Goal: Task Accomplishment & Management: Manage account settings

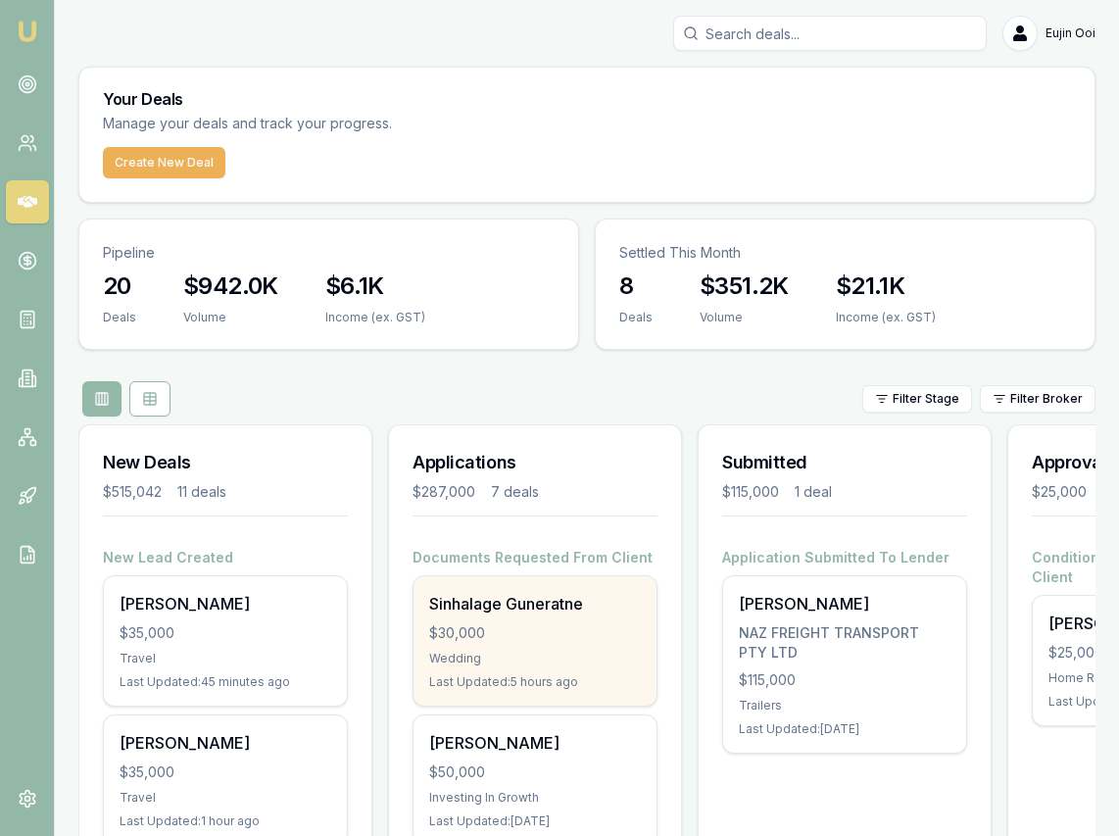
click at [572, 634] on div "$30,000" at bounding box center [535, 633] width 212 height 20
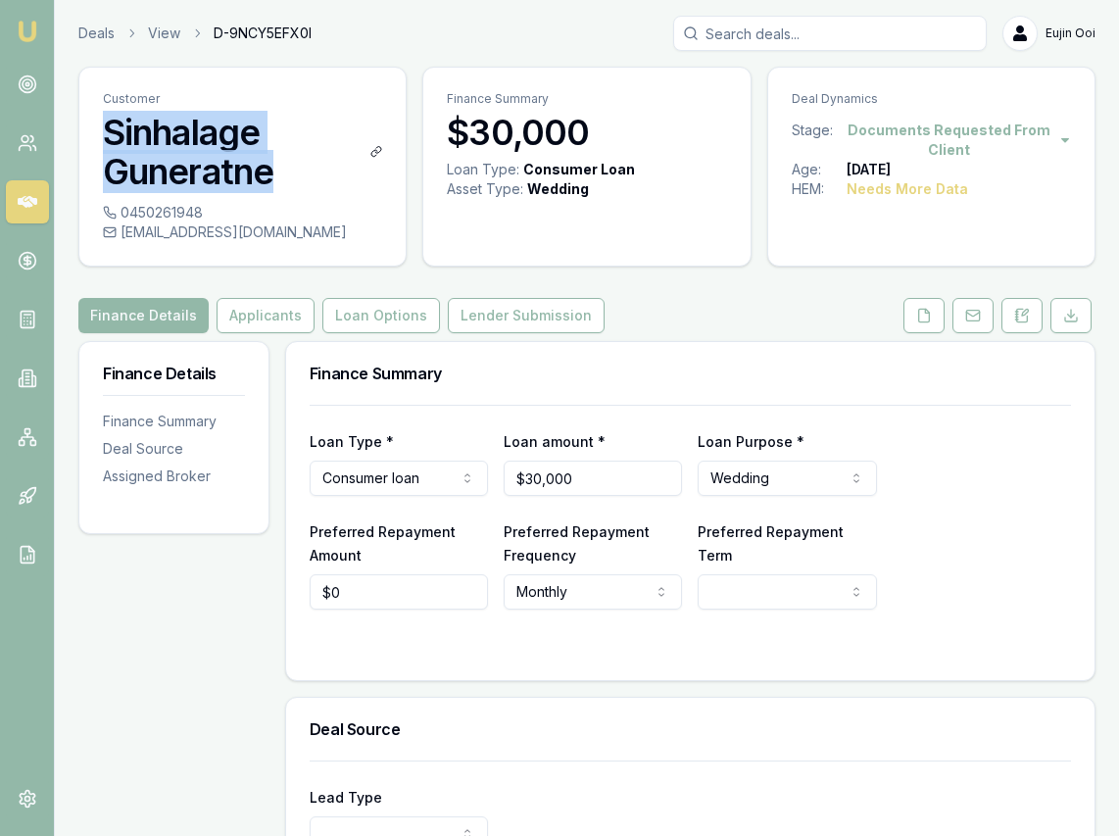
drag, startPoint x: 280, startPoint y: 171, endPoint x: 107, endPoint y: 130, distance: 178.2
click at [83, 124] on div "Customer Sinhalage Guneratne" at bounding box center [242, 135] width 326 height 135
copy h3 "Sinhalage Guneratne"
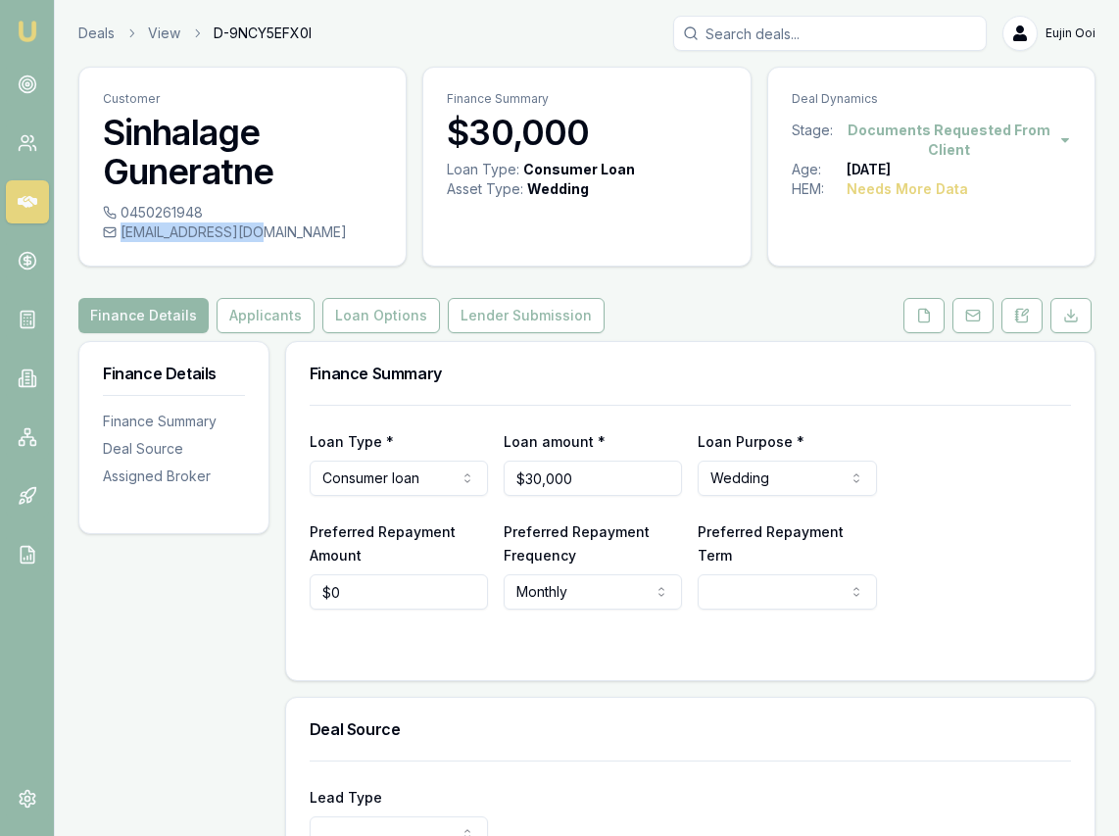
drag, startPoint x: 275, startPoint y: 230, endPoint x: 259, endPoint y: 237, distance: 18.0
click at [259, 237] on div "pabs.gun@gmail.com" at bounding box center [242, 232] width 279 height 20
copy div "pabs.gun@gmail.com"
drag, startPoint x: 211, startPoint y: 211, endPoint x: 201, endPoint y: 212, distance: 9.8
click at [201, 212] on div "0450261948" at bounding box center [242, 213] width 279 height 20
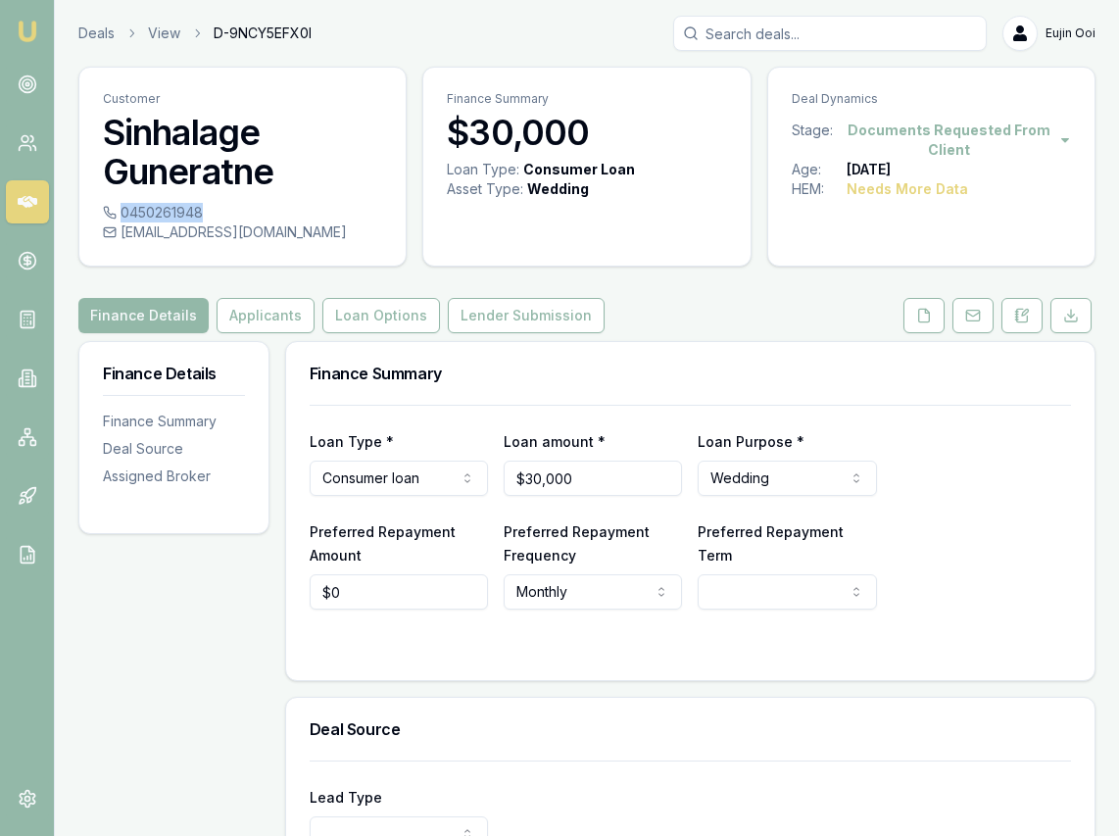
copy div "0450261948"
click at [936, 315] on button at bounding box center [923, 315] width 41 height 35
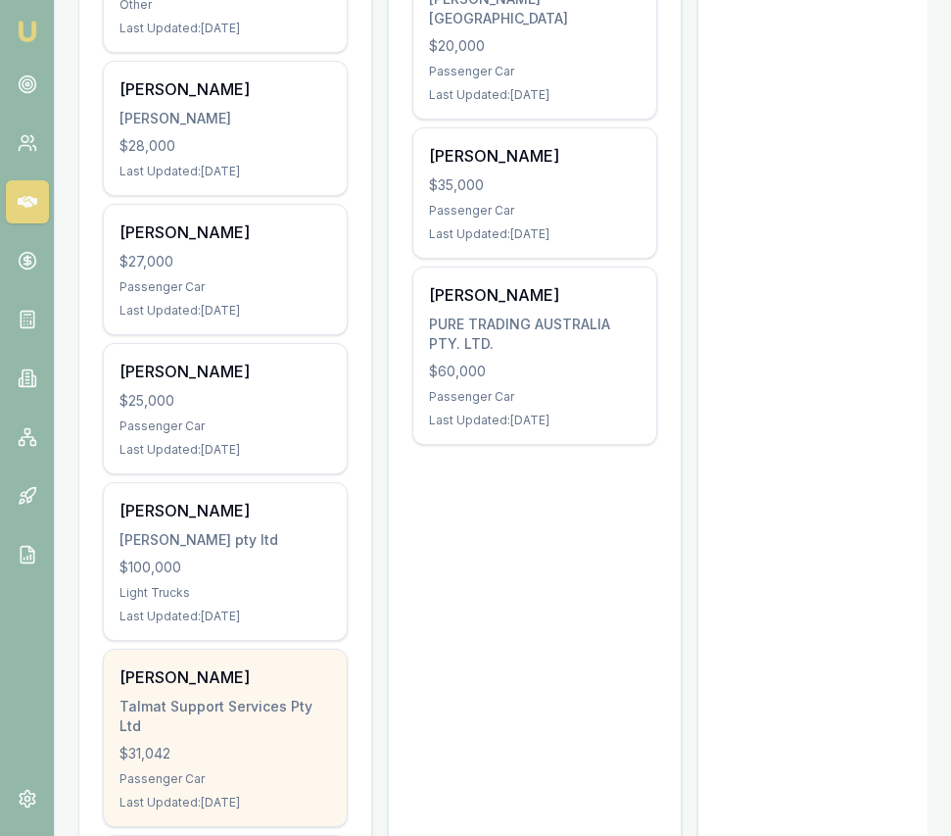
scroll to position [1110, 0]
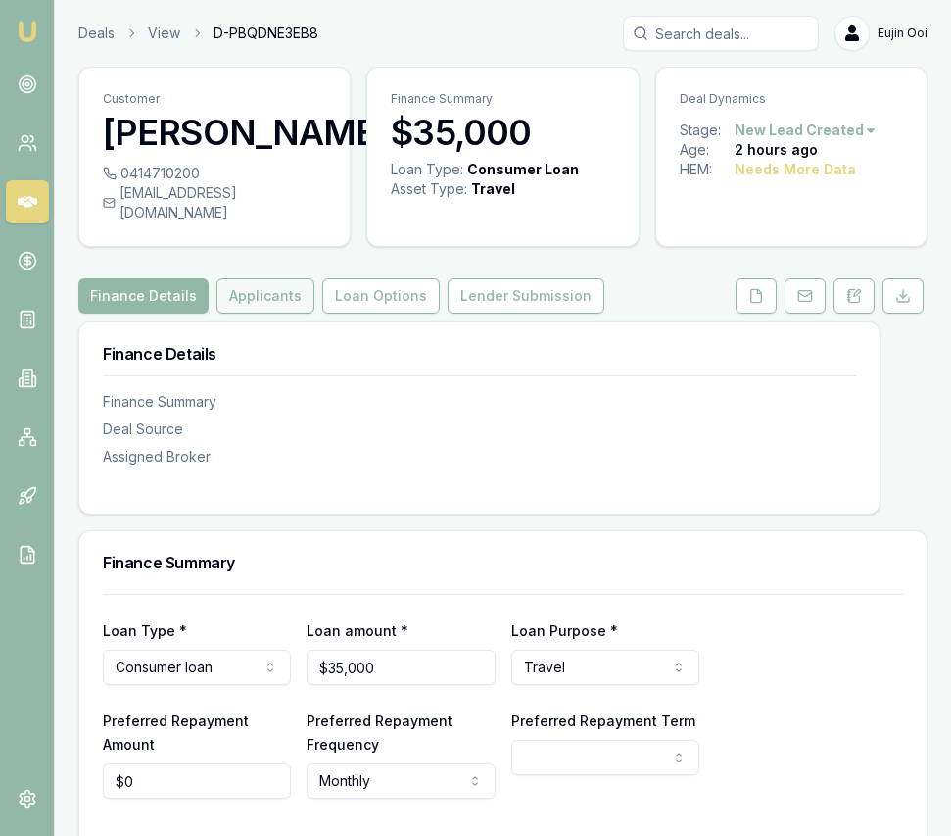
click at [267, 307] on button "Applicants" at bounding box center [265, 295] width 98 height 35
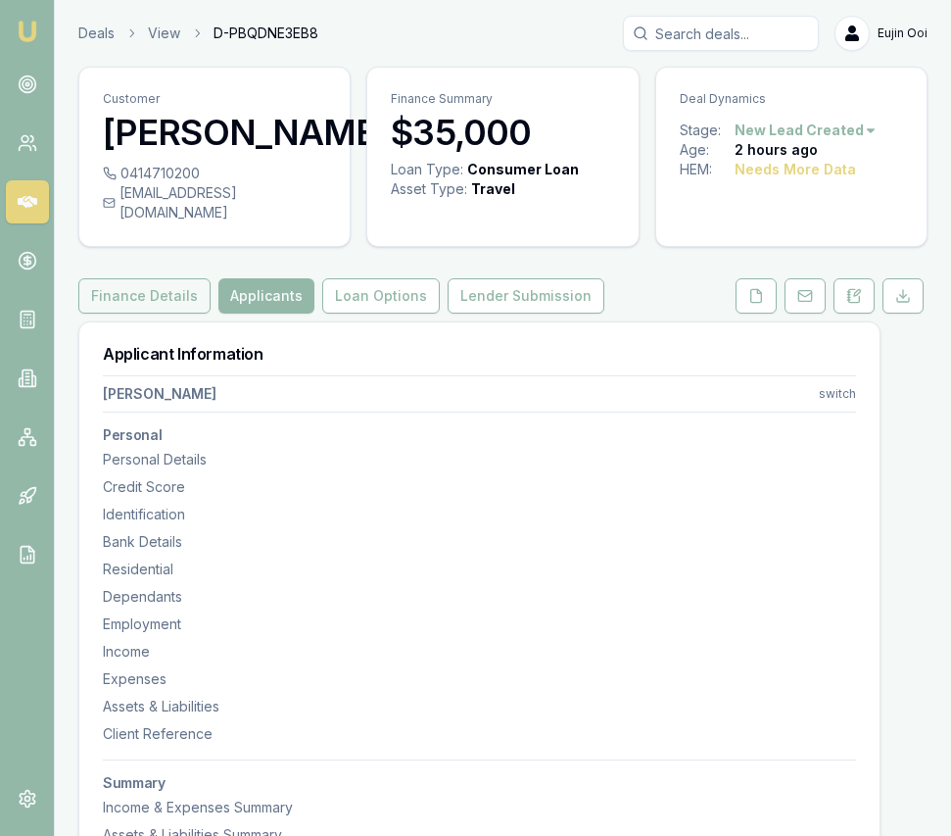
click at [159, 313] on button "Finance Details" at bounding box center [144, 295] width 132 height 35
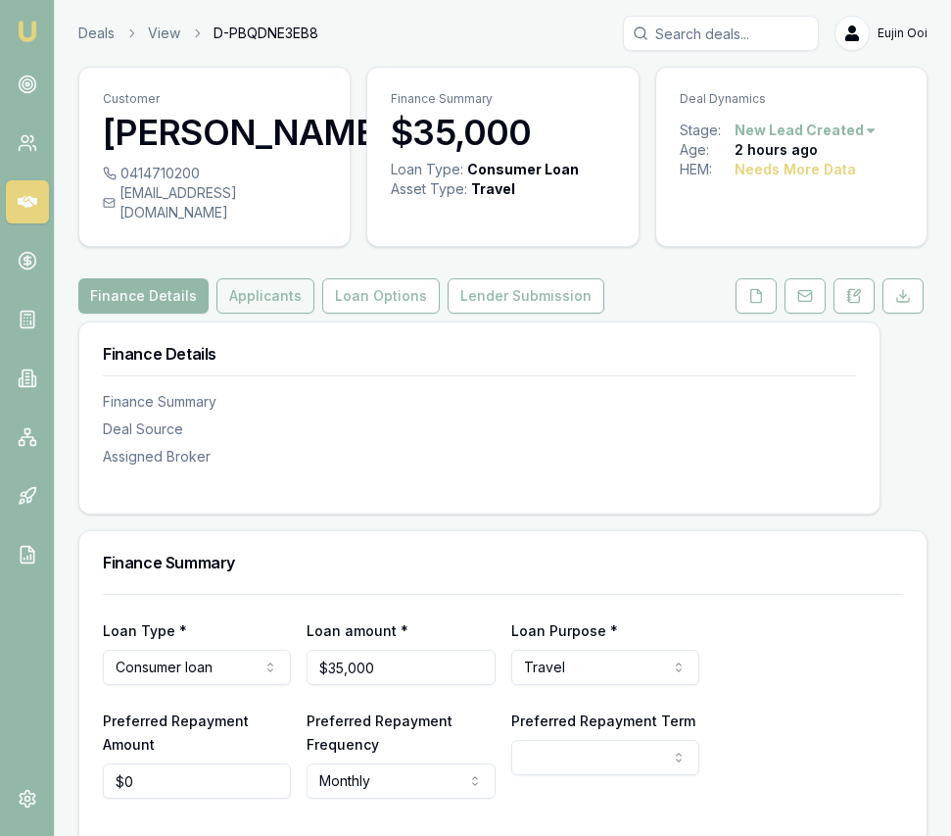
click at [230, 313] on button "Applicants" at bounding box center [265, 295] width 98 height 35
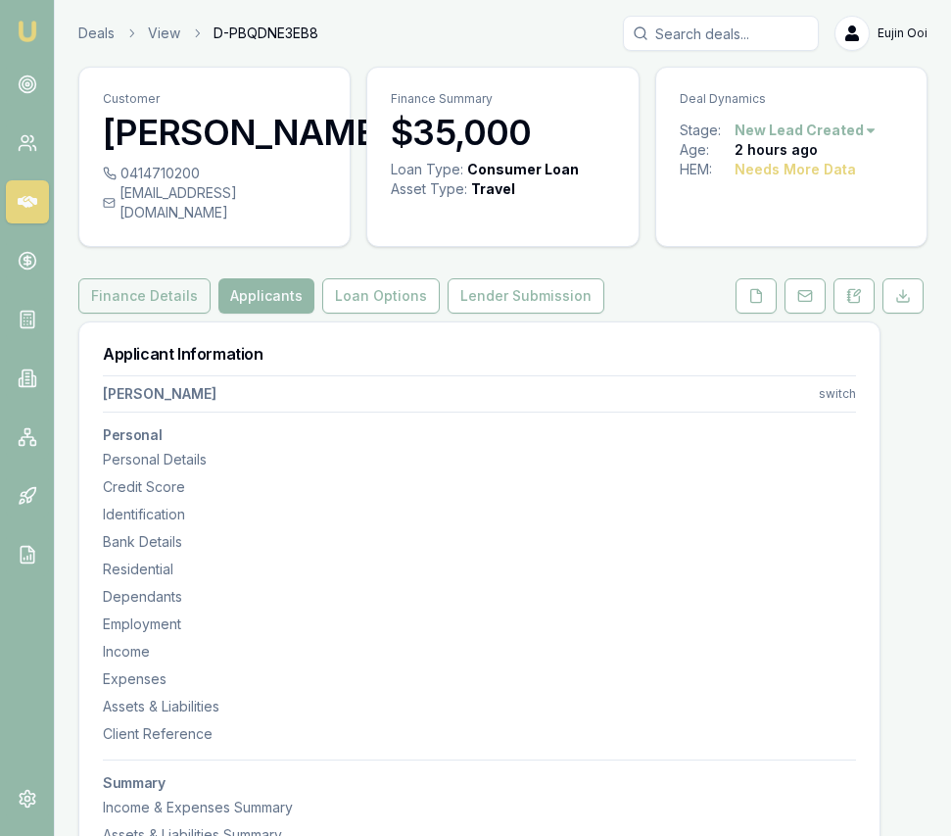
click at [179, 313] on button "Finance Details" at bounding box center [144, 295] width 132 height 35
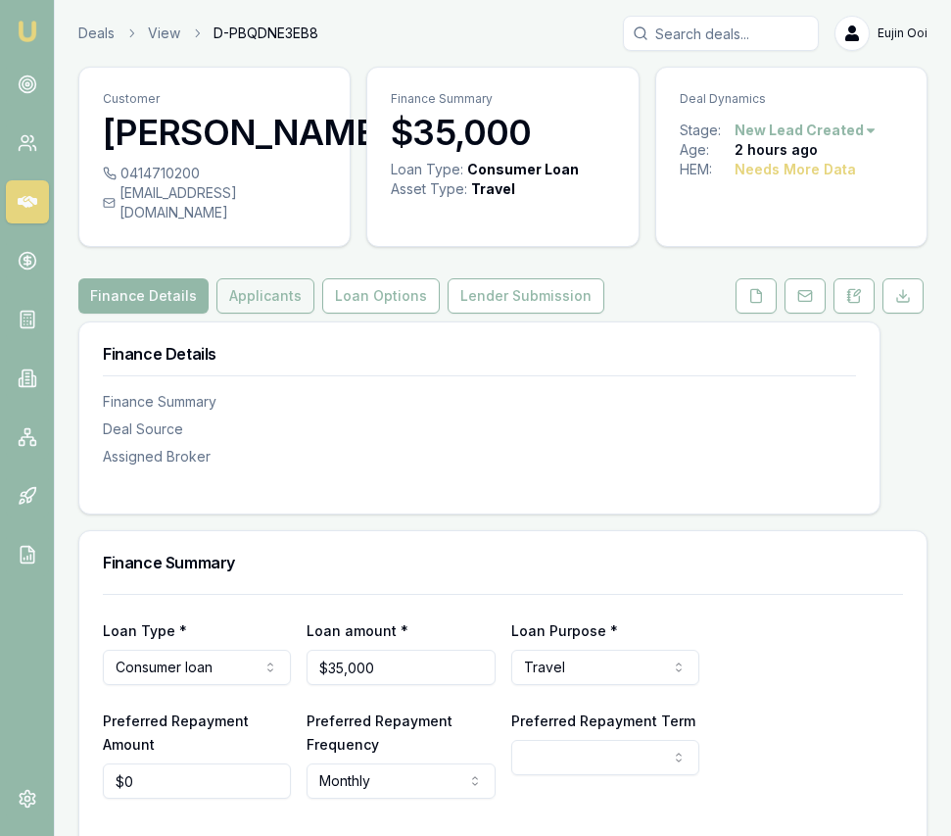
click at [250, 313] on button "Applicants" at bounding box center [265, 295] width 98 height 35
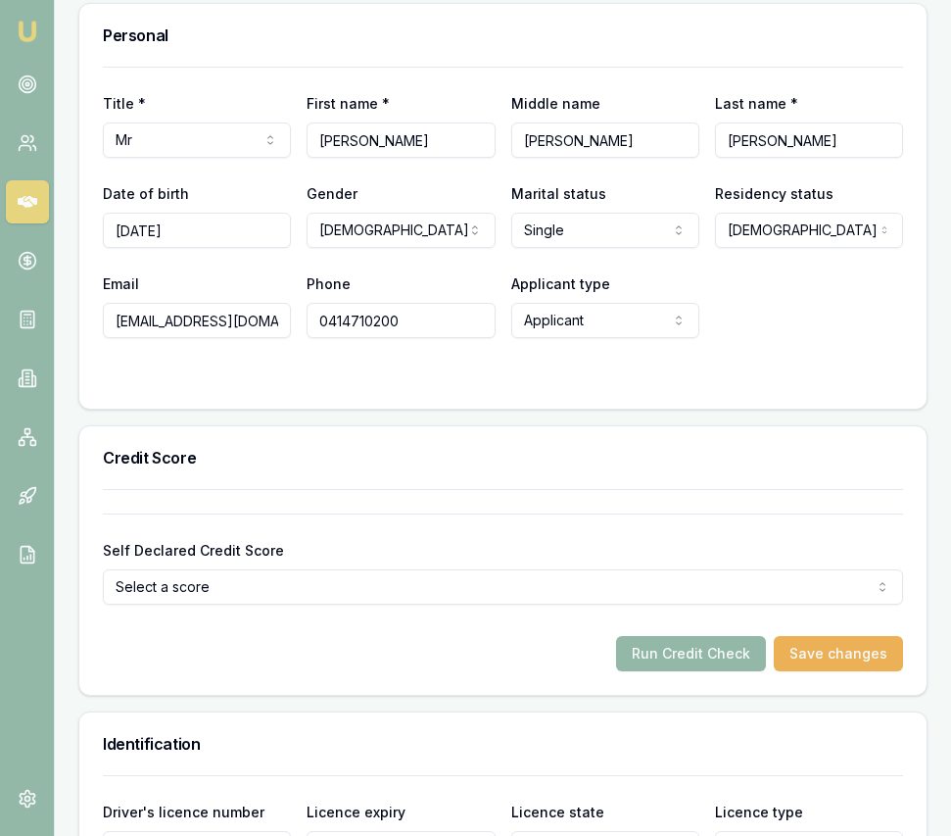
scroll to position [921, 0]
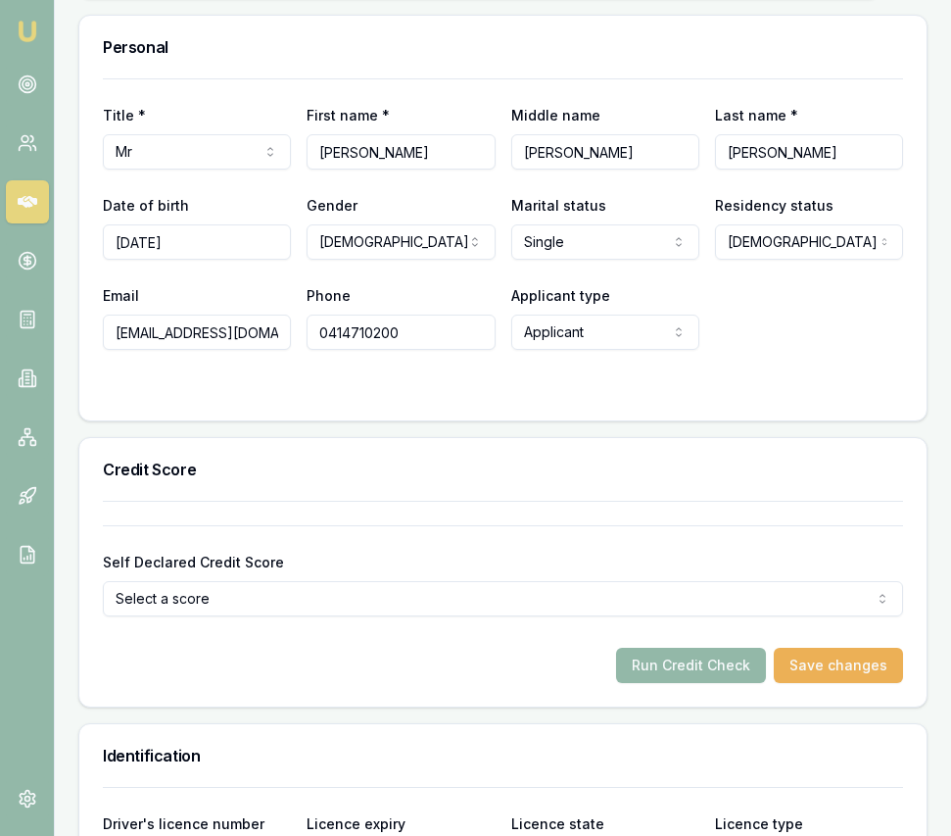
click at [203, 350] on input "satindersinghdhillon54@gmail.com" at bounding box center [197, 331] width 188 height 35
paste input "Satinderatwal72@gmail.com"
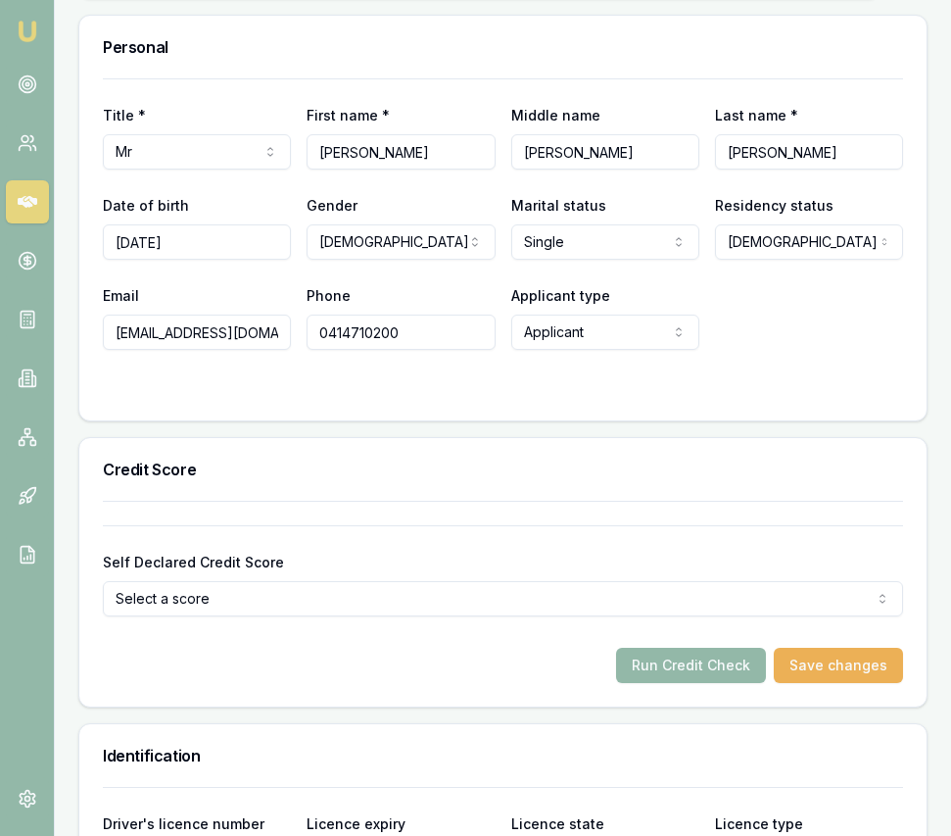
click at [263, 417] on div "Title * Mr Mr Mrs Miss Ms Dr Prof First name * Satinder Middle name Singh Last …" at bounding box center [502, 249] width 847 height 342
type input "satinderatwal72@gmail.com"
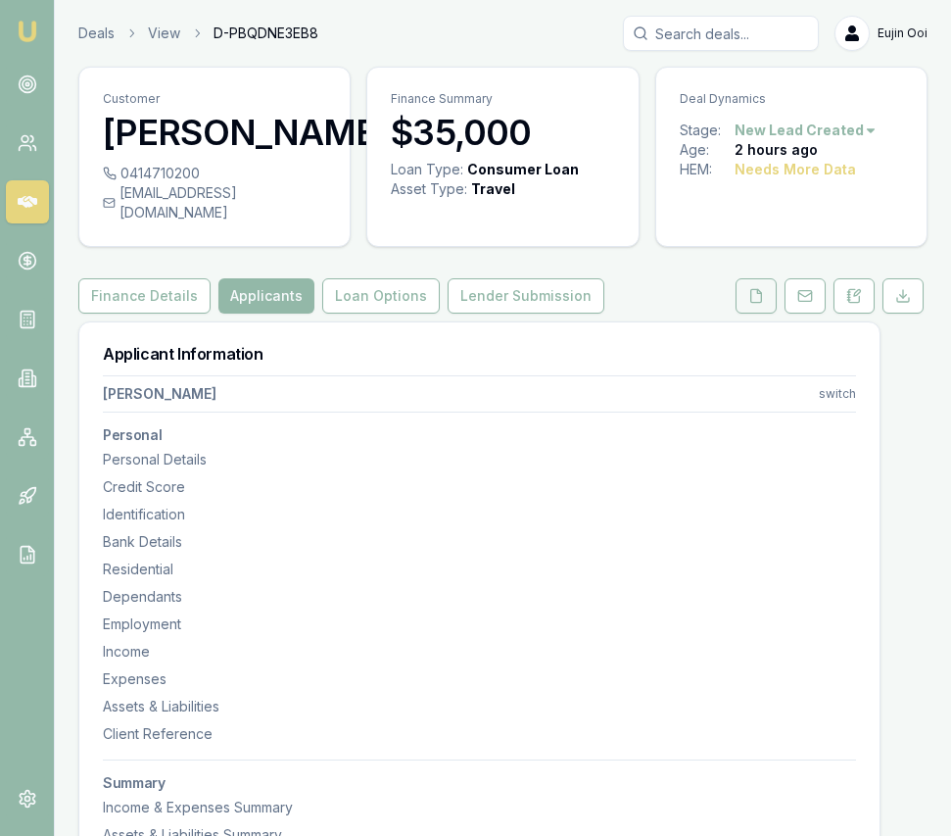
click at [738, 307] on button at bounding box center [756, 295] width 41 height 35
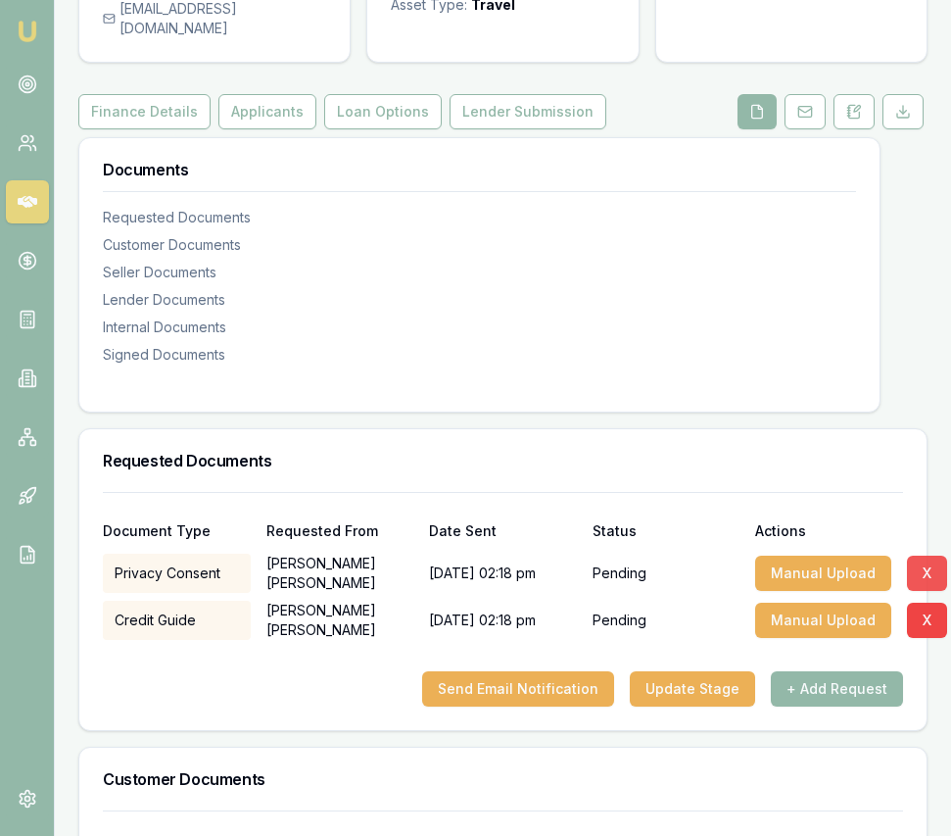
click at [921, 591] on button "X" at bounding box center [927, 572] width 40 height 35
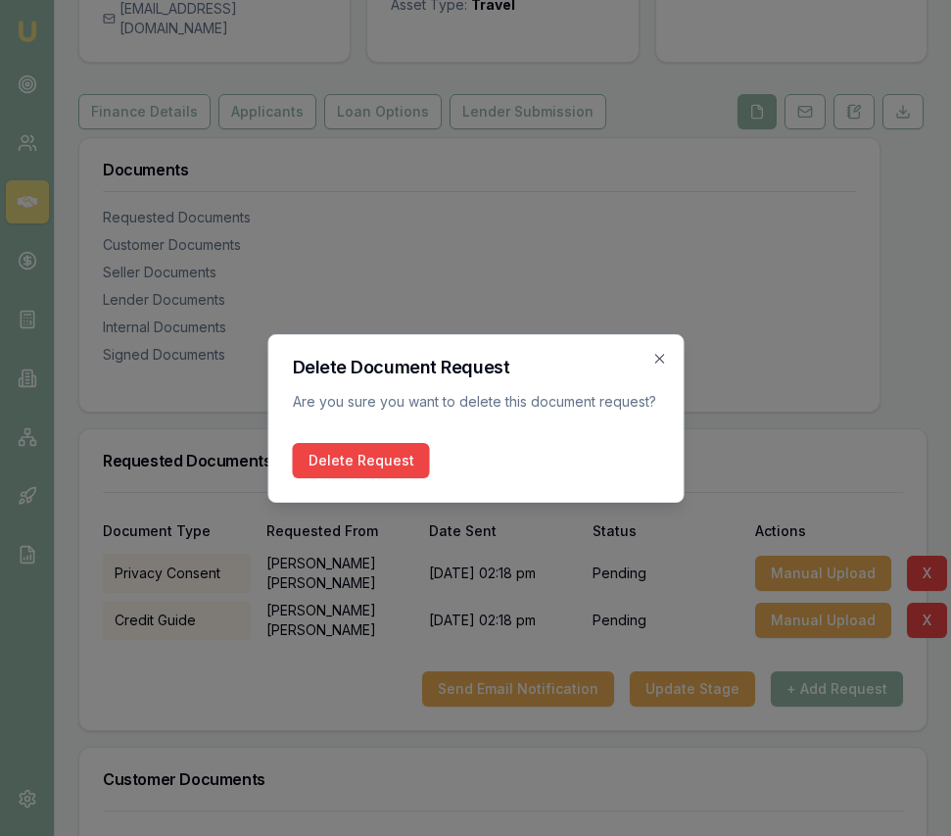
scroll to position [182, 0]
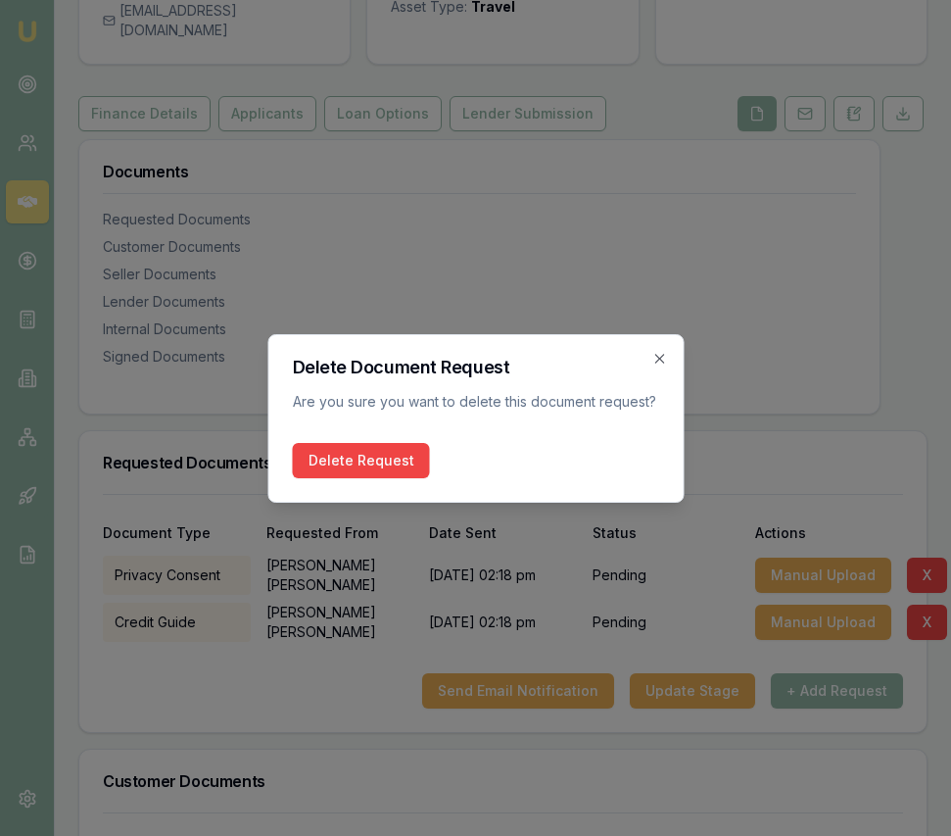
click at [411, 469] on button "Delete Request" at bounding box center [360, 460] width 137 height 35
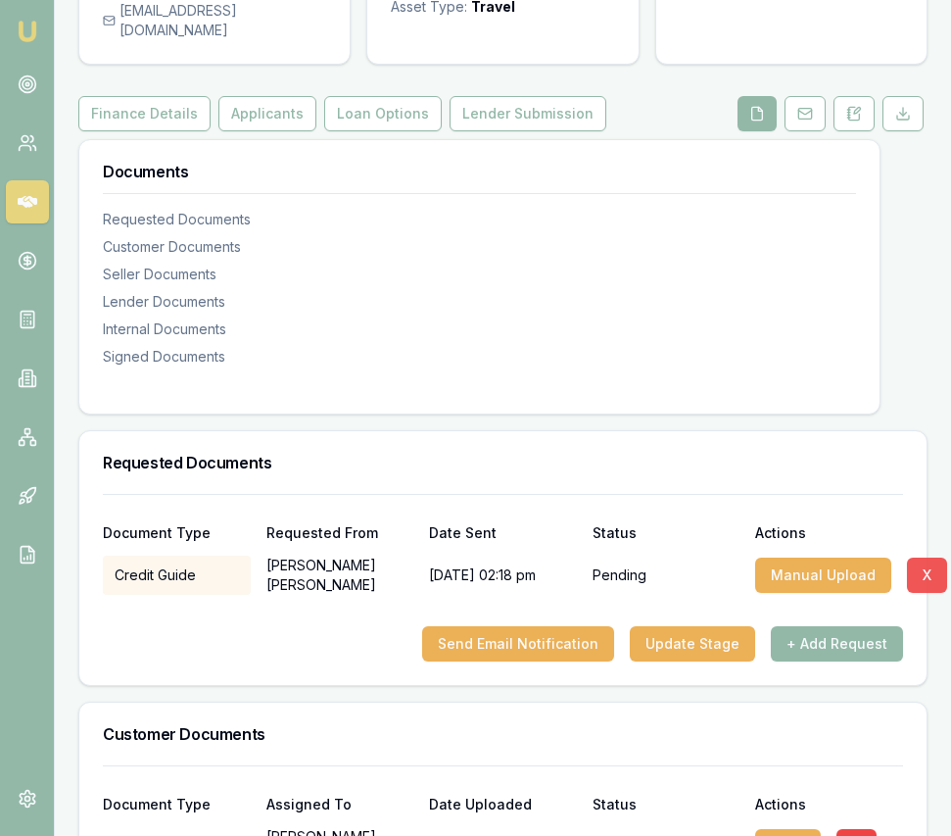
scroll to position [186, 0]
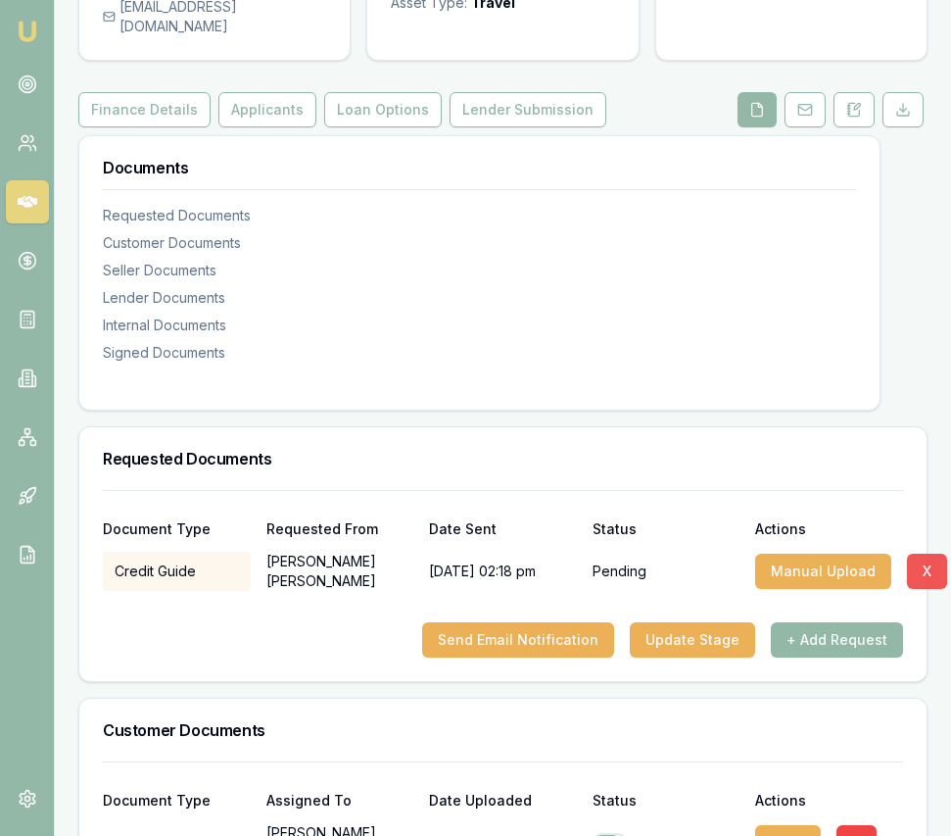
click at [918, 588] on button "X" at bounding box center [927, 570] width 40 height 35
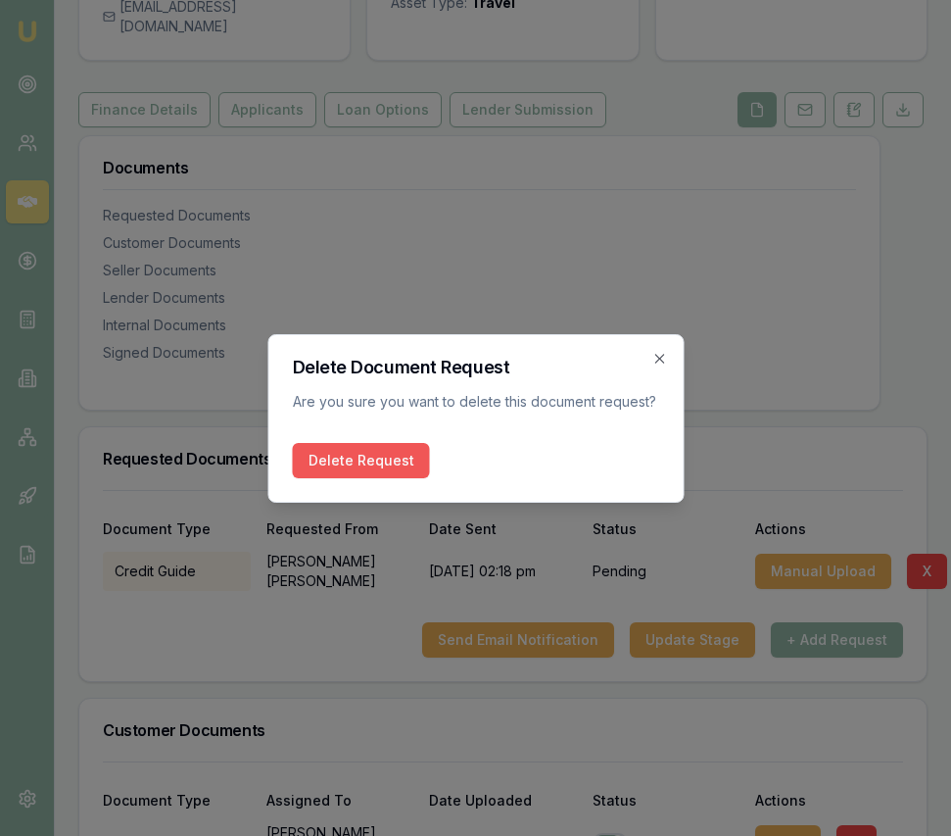
click at [349, 451] on button "Delete Request" at bounding box center [360, 460] width 137 height 35
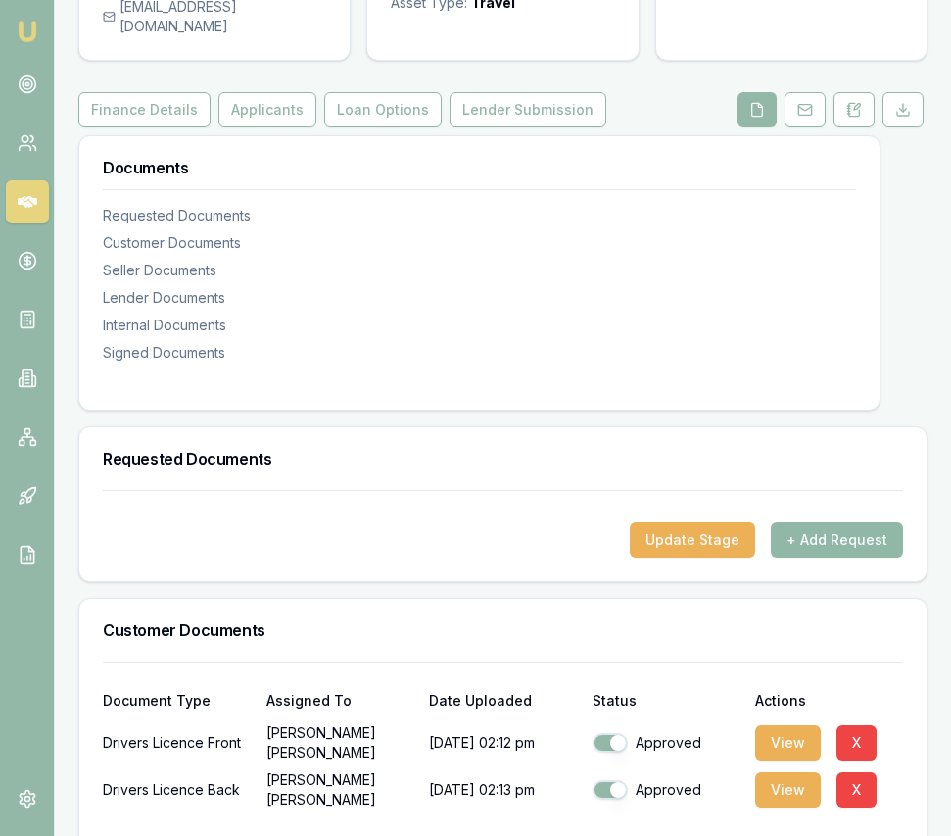
click at [818, 557] on button "+ Add Request" at bounding box center [837, 539] width 132 height 35
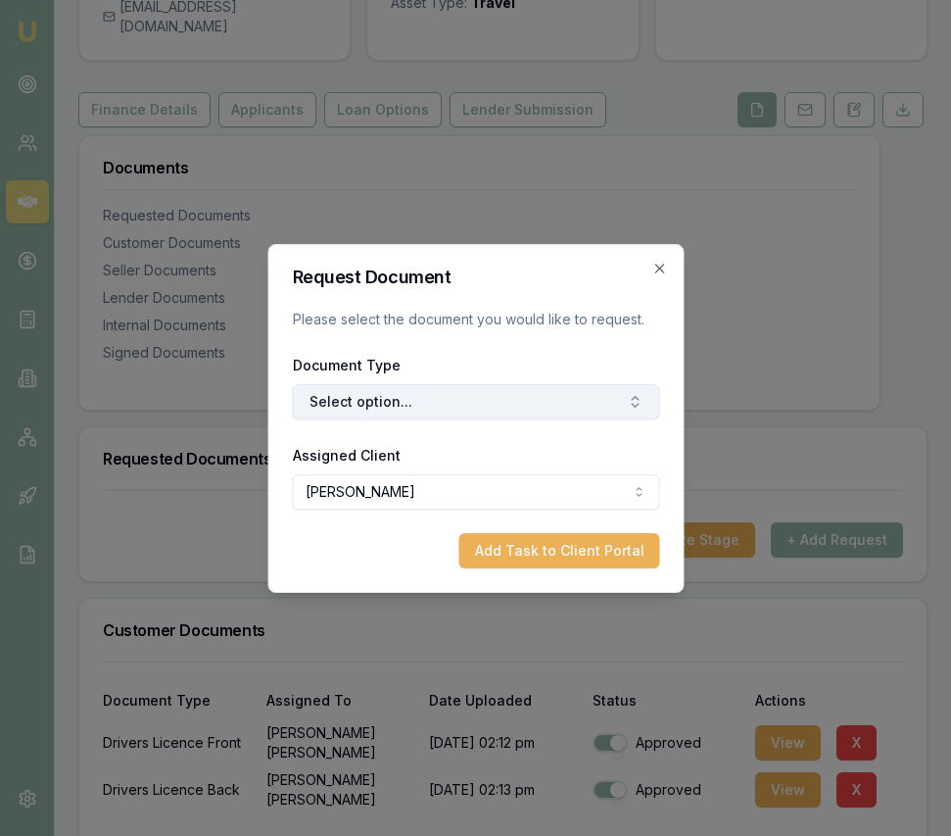
click at [558, 396] on button "Select option..." at bounding box center [475, 401] width 367 height 35
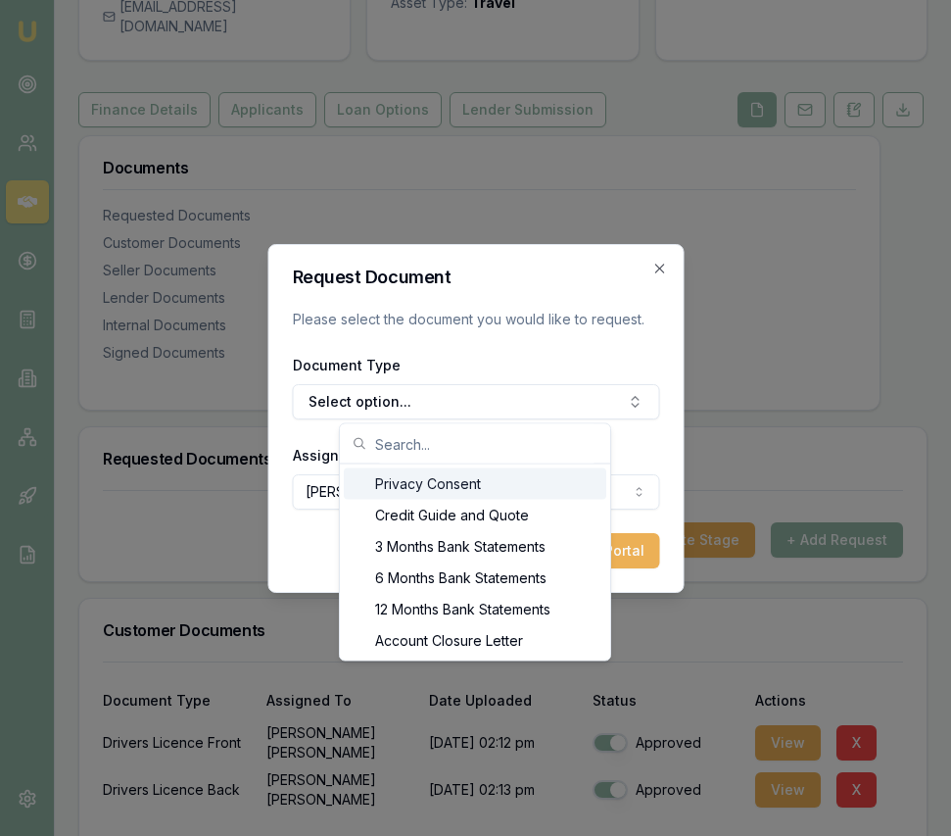
click at [541, 479] on div "Privacy Consent" at bounding box center [475, 483] width 263 height 31
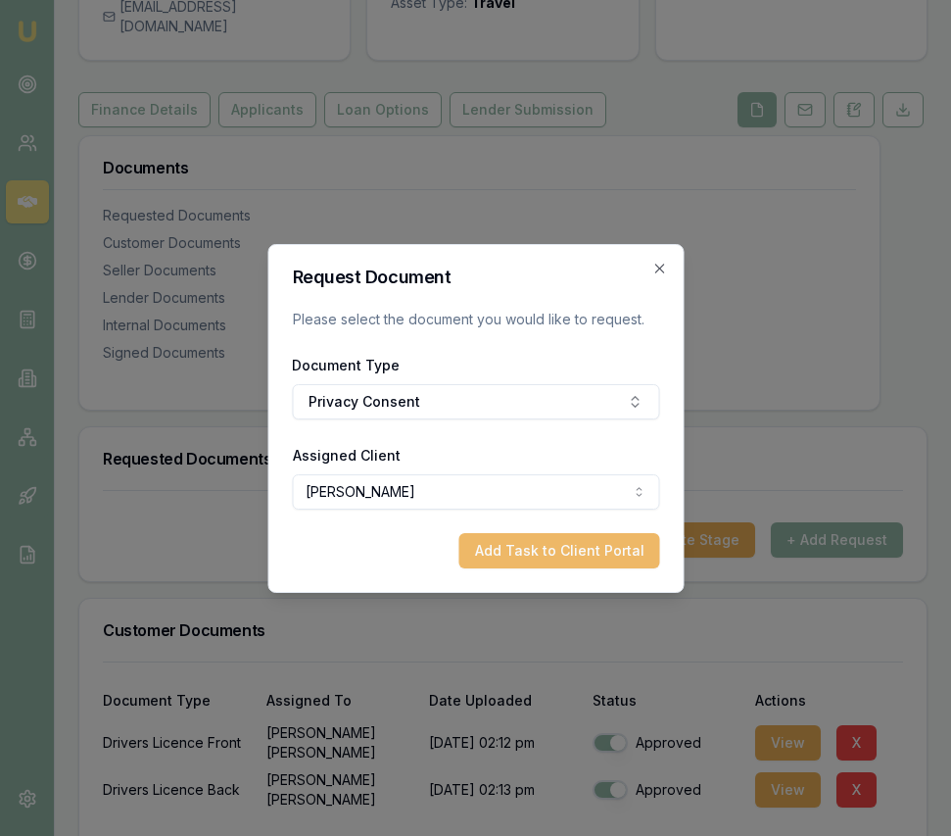
click at [567, 558] on button "Add Task to Client Portal" at bounding box center [558, 550] width 201 height 35
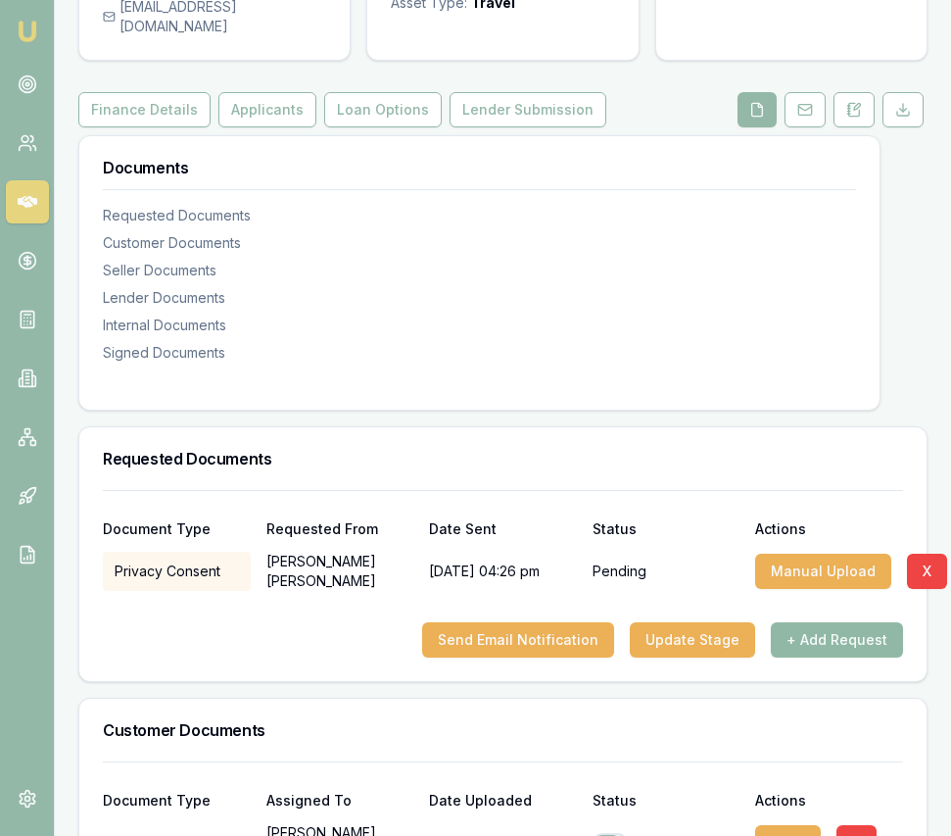
click at [860, 657] on button "+ Add Request" at bounding box center [837, 639] width 132 height 35
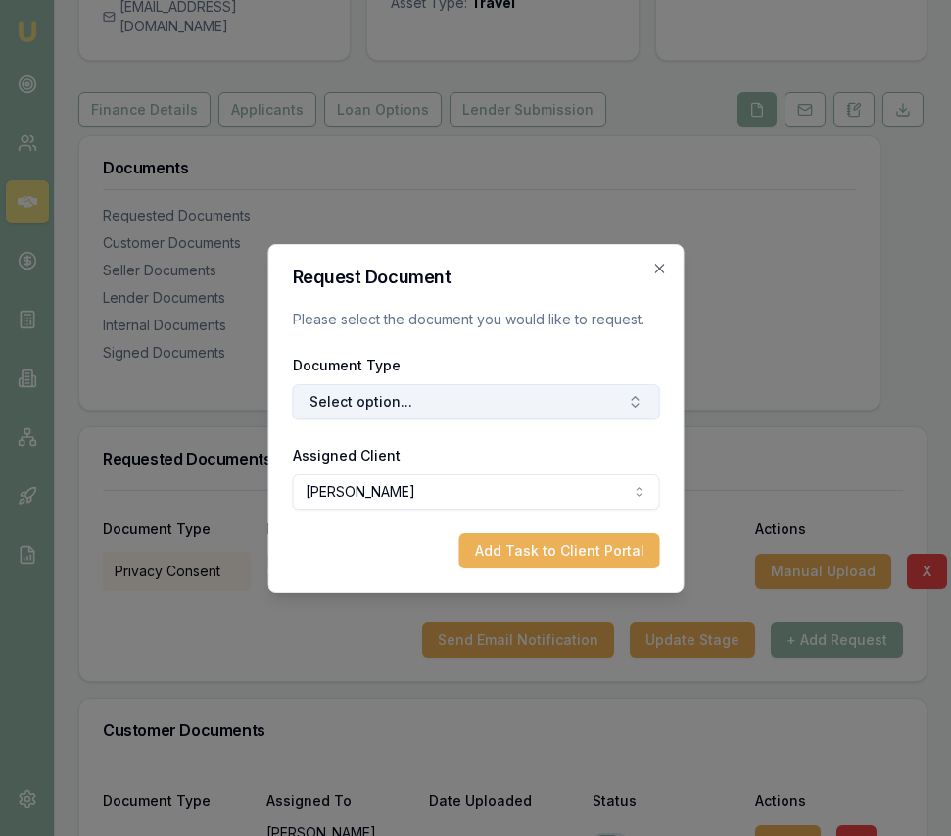
click at [497, 405] on button "Select option..." at bounding box center [475, 401] width 367 height 35
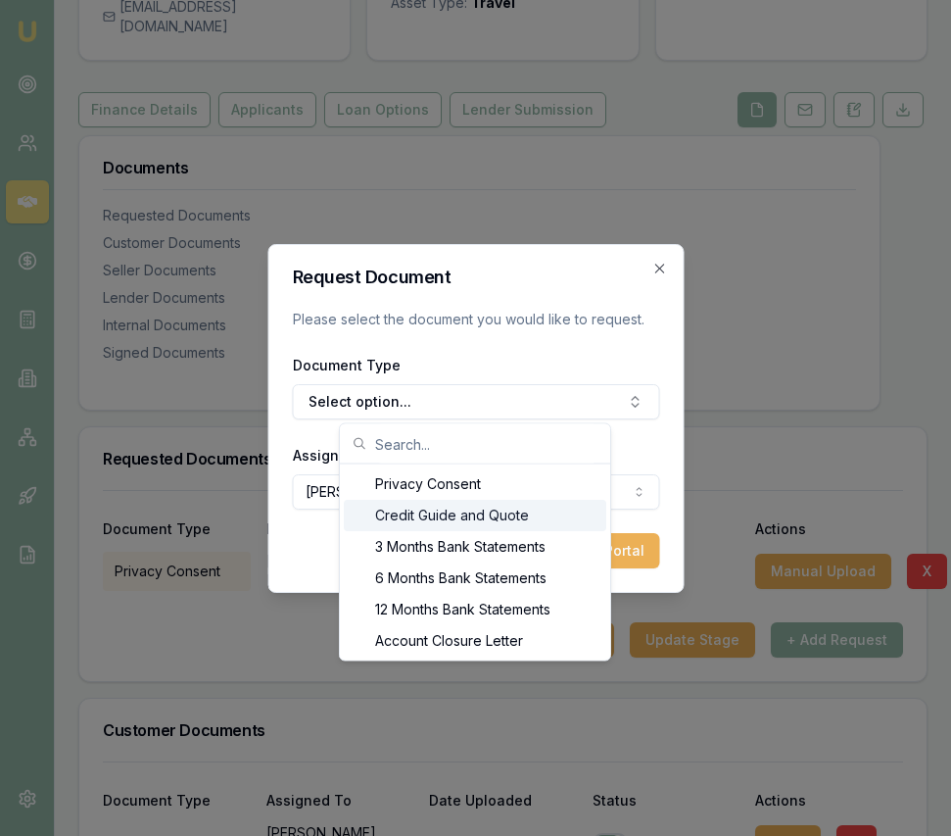
click at [471, 505] on div "Credit Guide and Quote" at bounding box center [475, 515] width 263 height 31
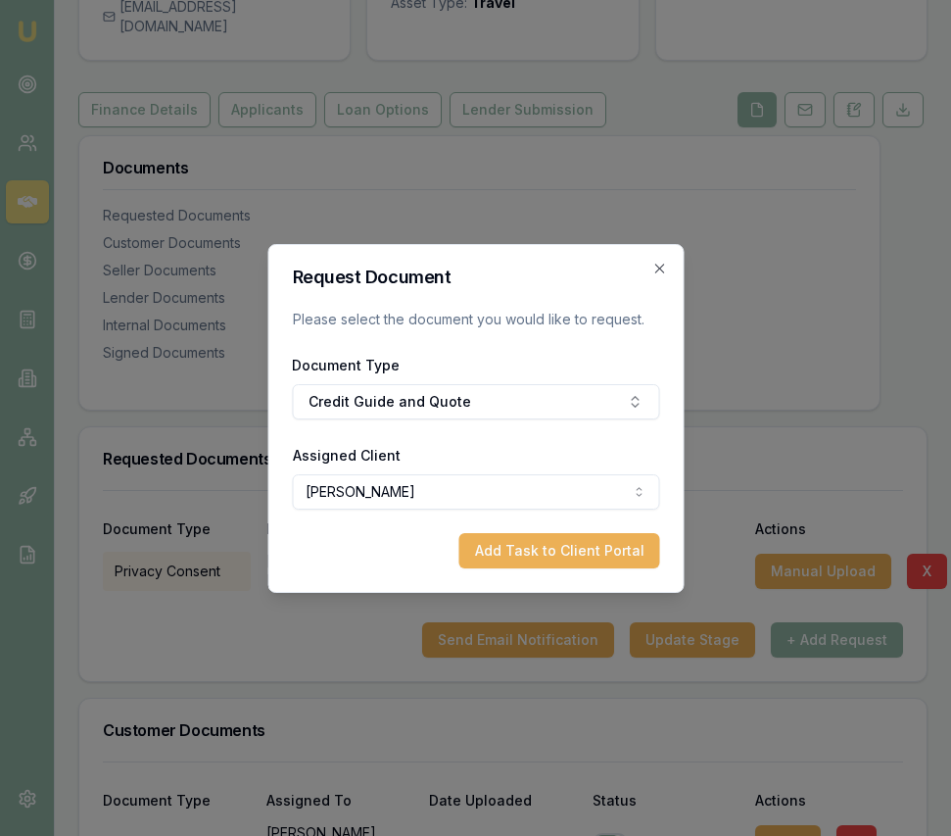
click at [556, 569] on div "Request Document Please select the document you would like to request. Document…" at bounding box center [475, 418] width 416 height 349
click at [555, 559] on button "Add Task to Client Portal" at bounding box center [558, 550] width 201 height 35
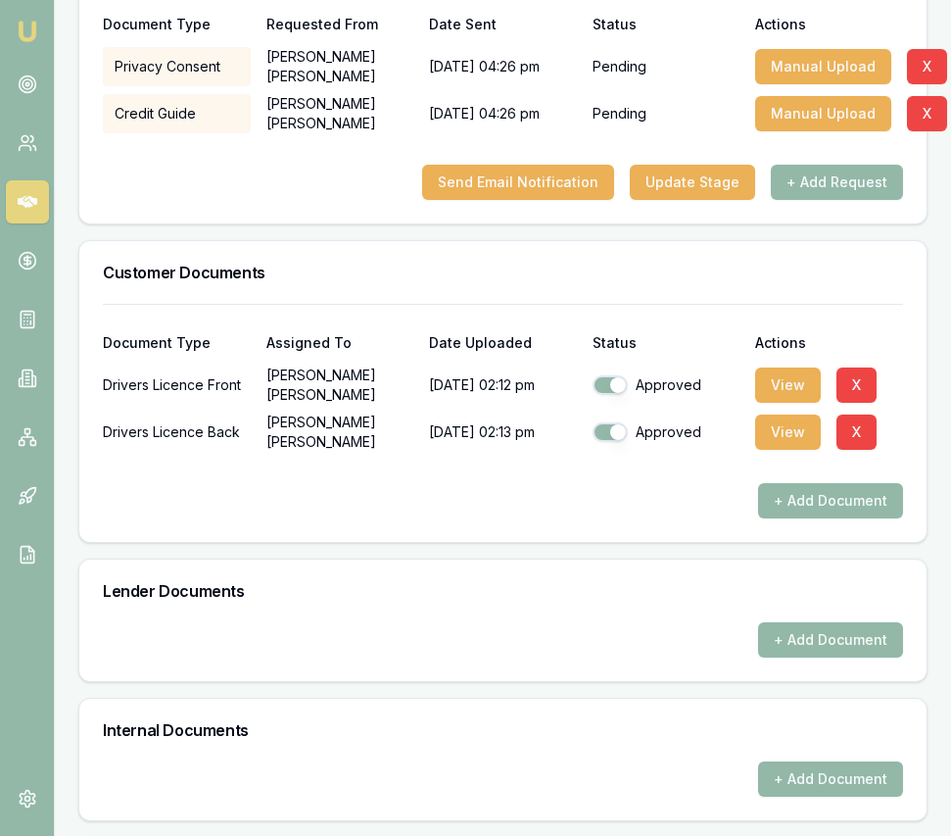
scroll to position [680, 0]
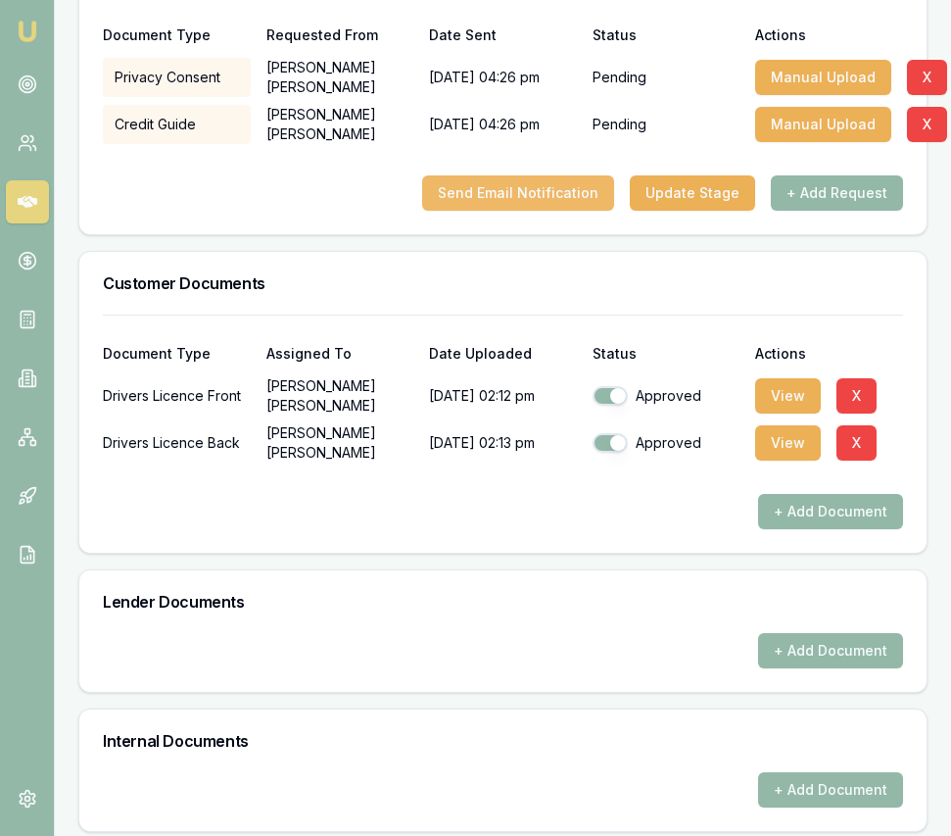
click at [519, 211] on button "Send Email Notification" at bounding box center [518, 192] width 192 height 35
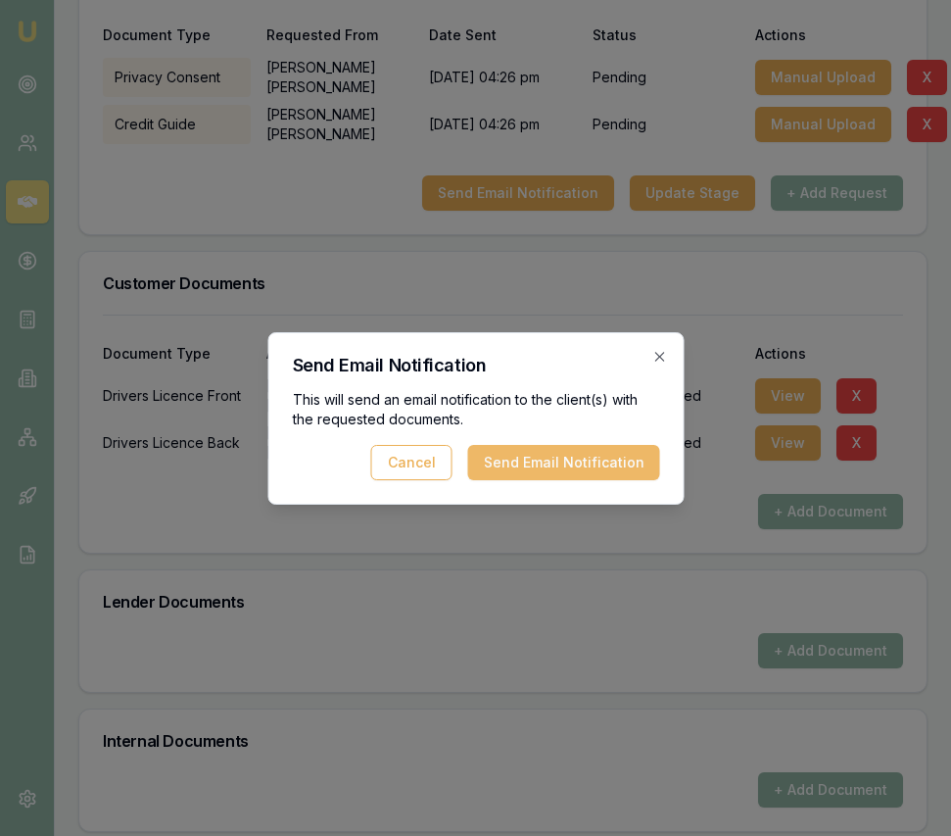
click at [600, 467] on button "Send Email Notification" at bounding box center [563, 462] width 192 height 35
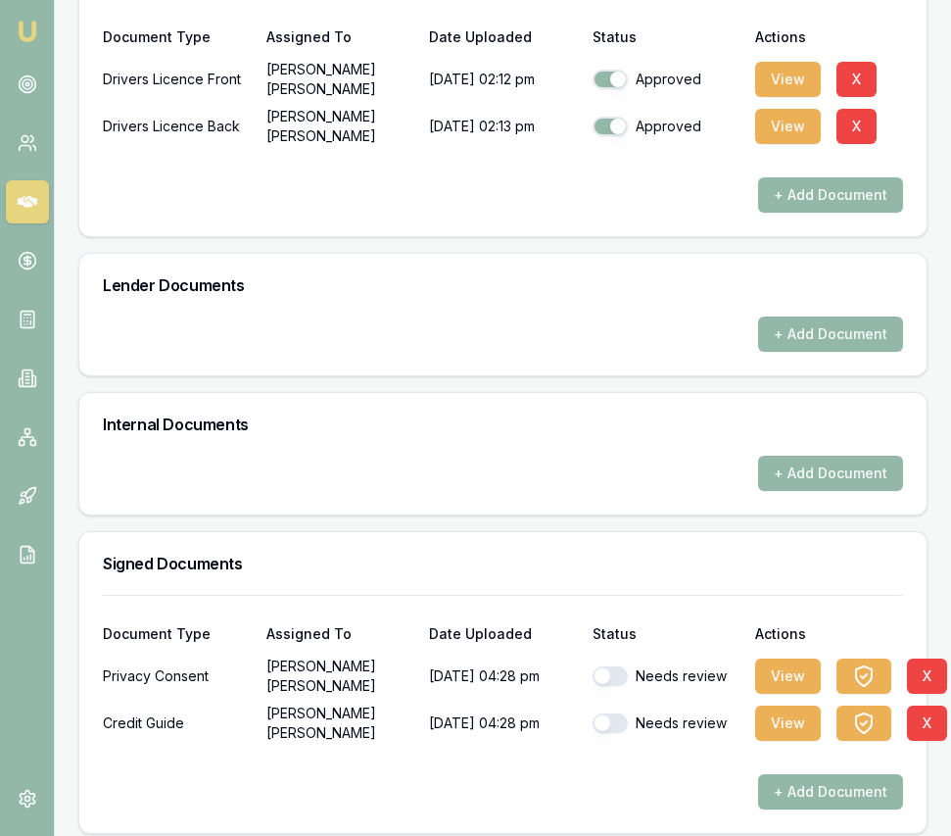
scroll to position [883, 0]
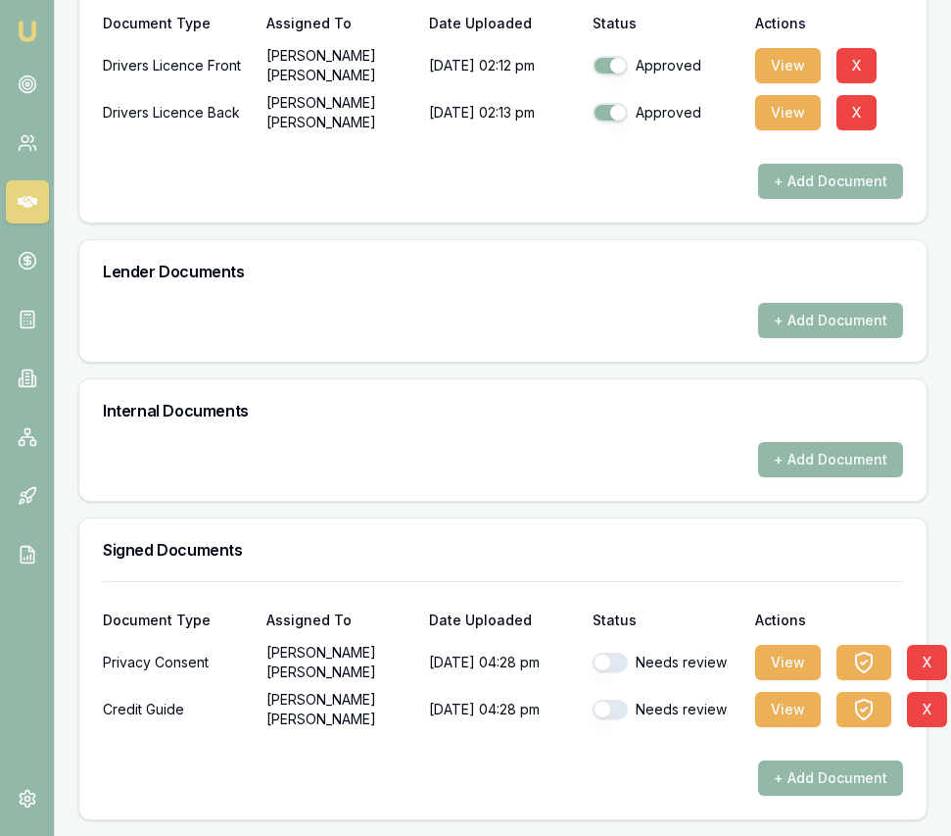
click at [615, 654] on button "button" at bounding box center [610, 662] width 35 height 20
checkbox input "true"
click at [606, 713] on button "button" at bounding box center [610, 709] width 35 height 20
checkbox input "true"
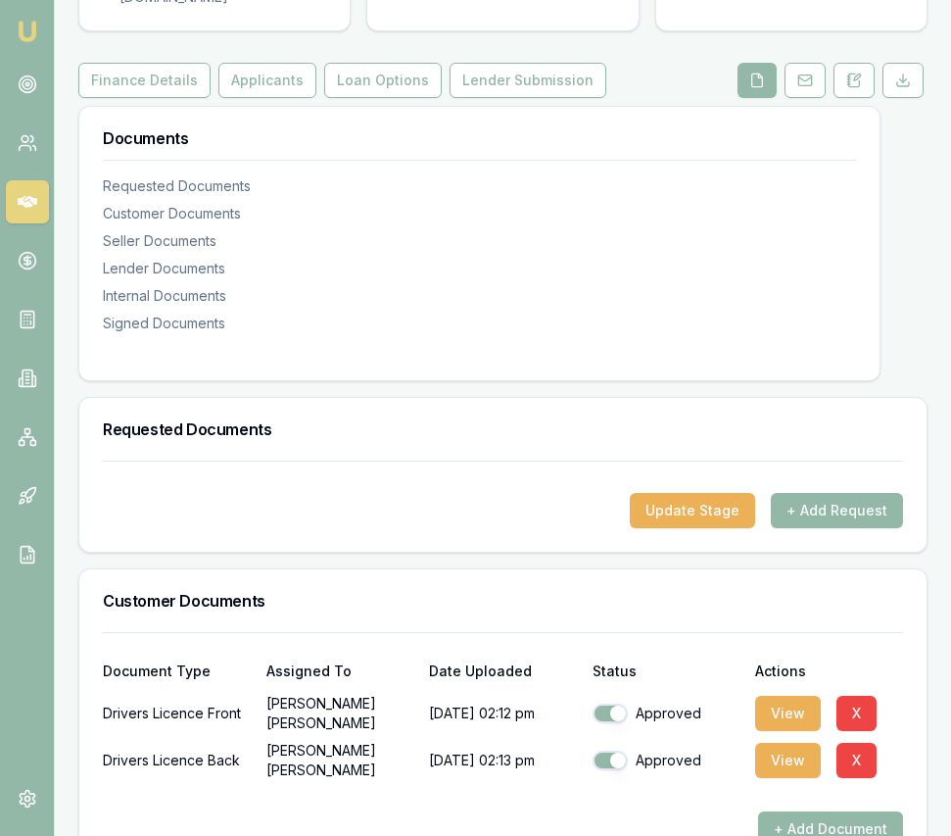
scroll to position [0, 0]
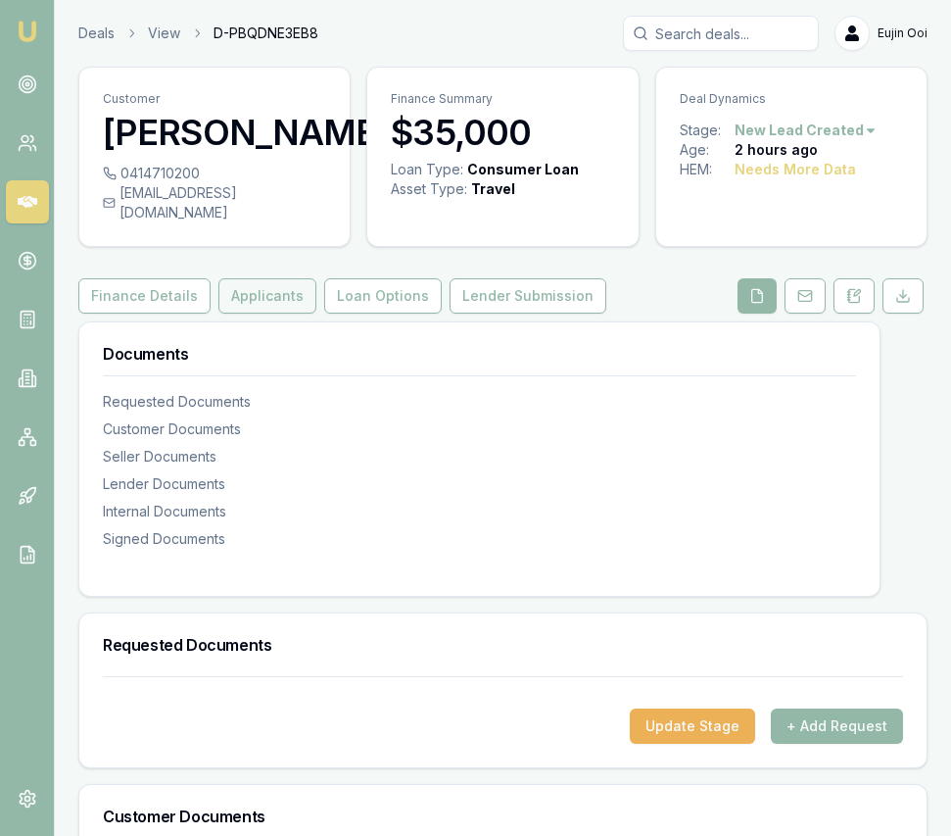
click at [265, 313] on button "Applicants" at bounding box center [267, 295] width 98 height 35
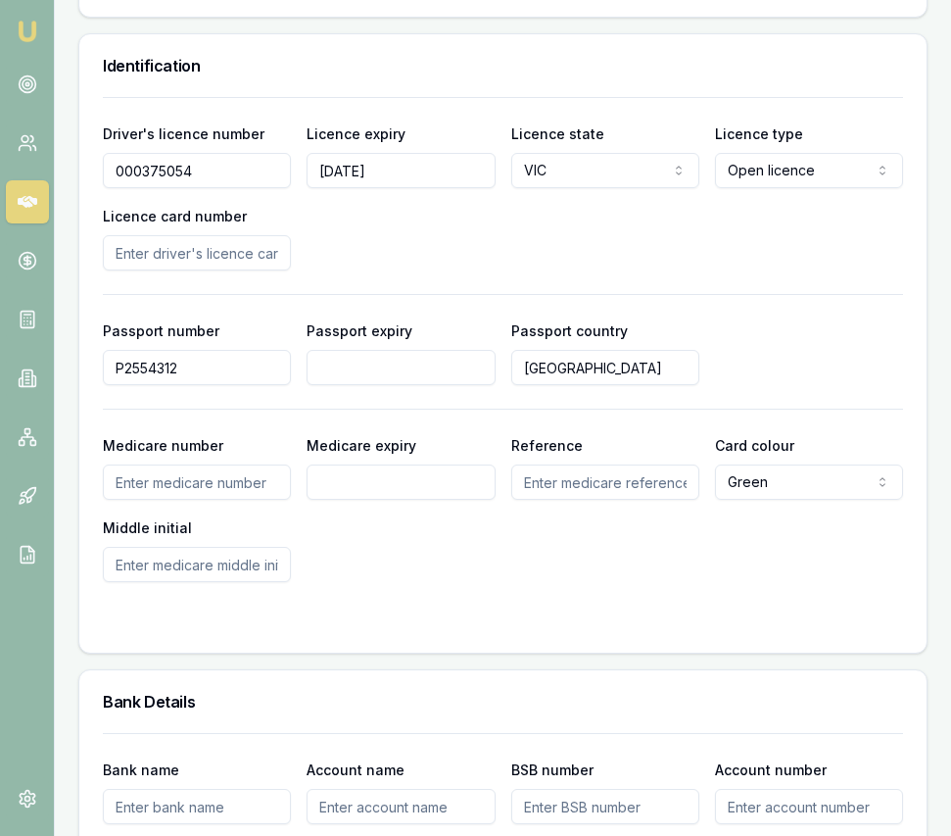
scroll to position [1607, 0]
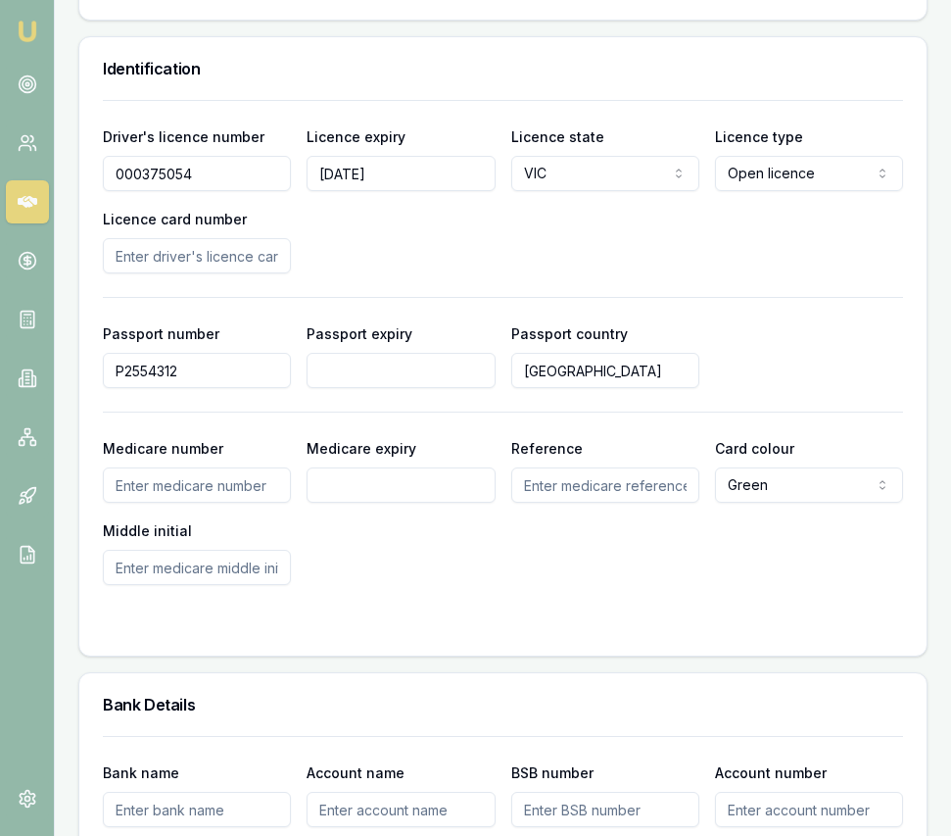
click at [250, 388] on input "P2554312" at bounding box center [197, 370] width 188 height 35
click at [229, 273] on input "Licence card number" at bounding box center [197, 255] width 188 height 35
paste input "P2554312"
type input "P2554312"
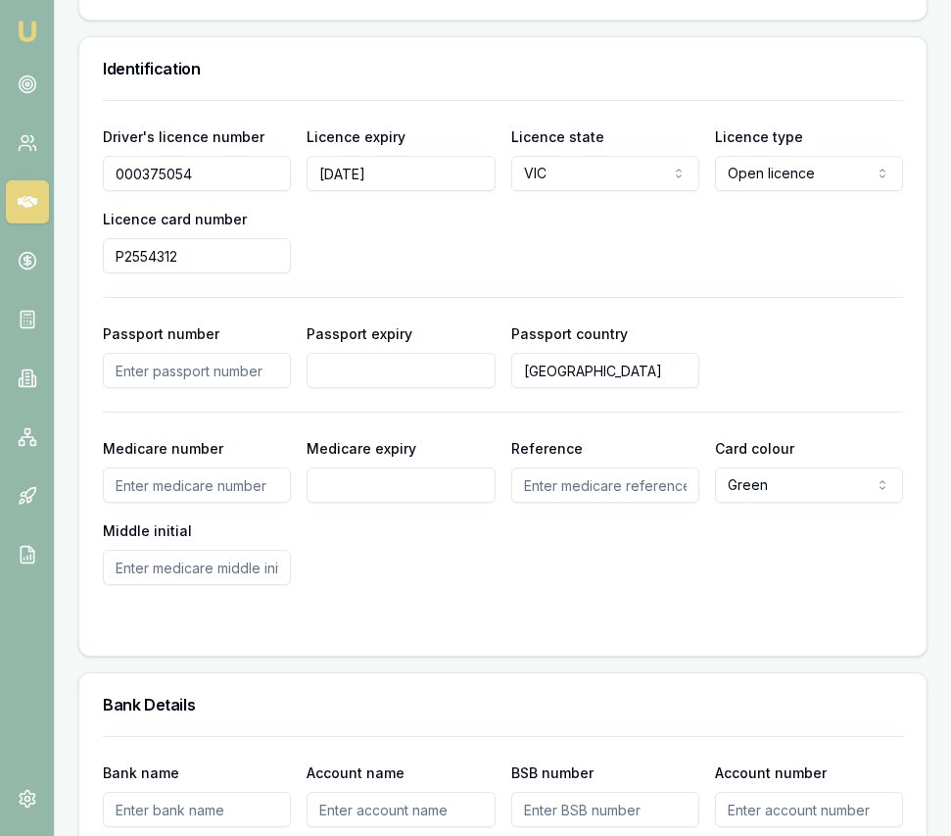
click at [435, 272] on div "Driver's licence number 000375054 Licence expiry 14/04/2027 Licence state VIC N…" at bounding box center [503, 198] width 800 height 149
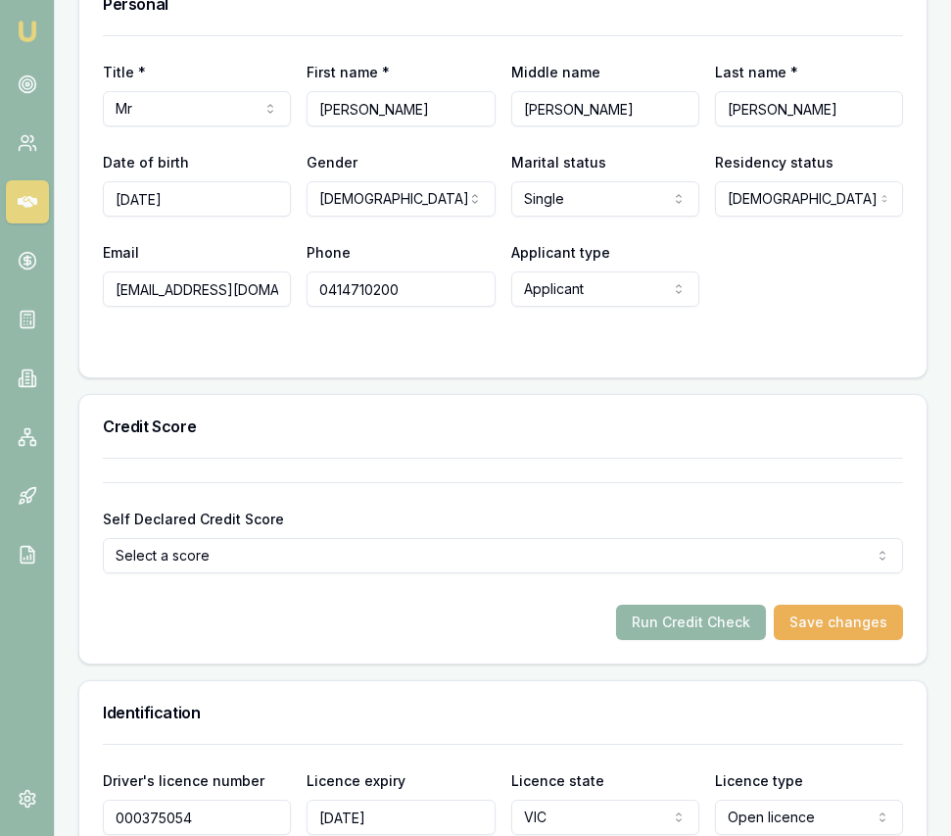
scroll to position [970, 0]
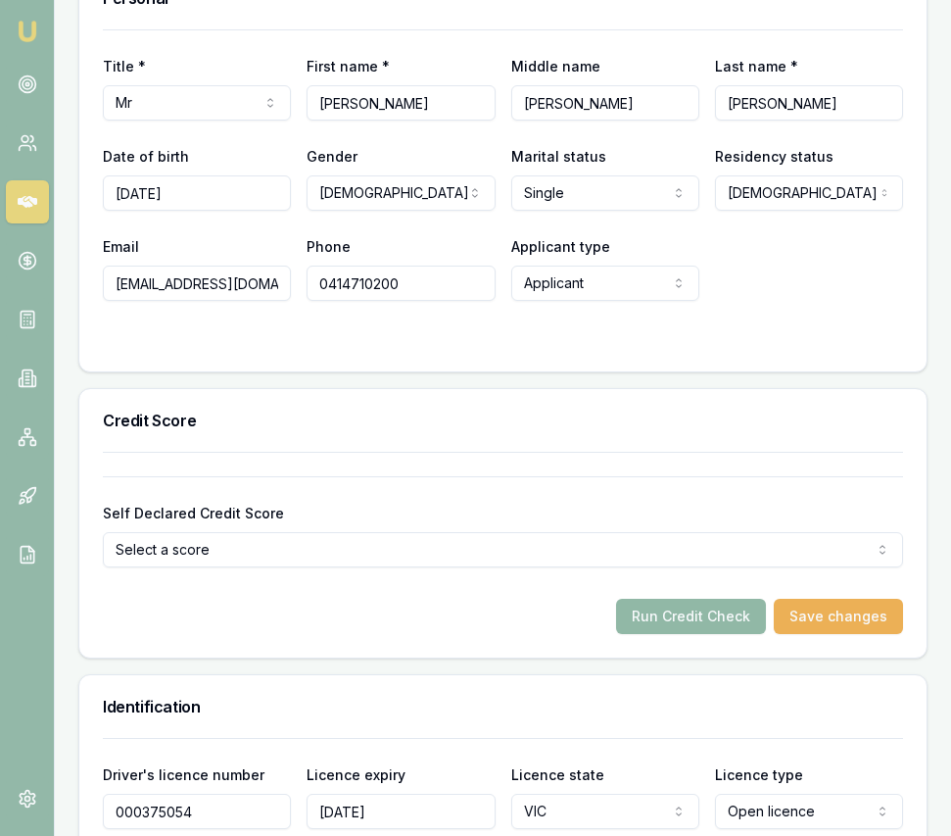
click at [683, 626] on button "Run Credit Check" at bounding box center [691, 615] width 150 height 35
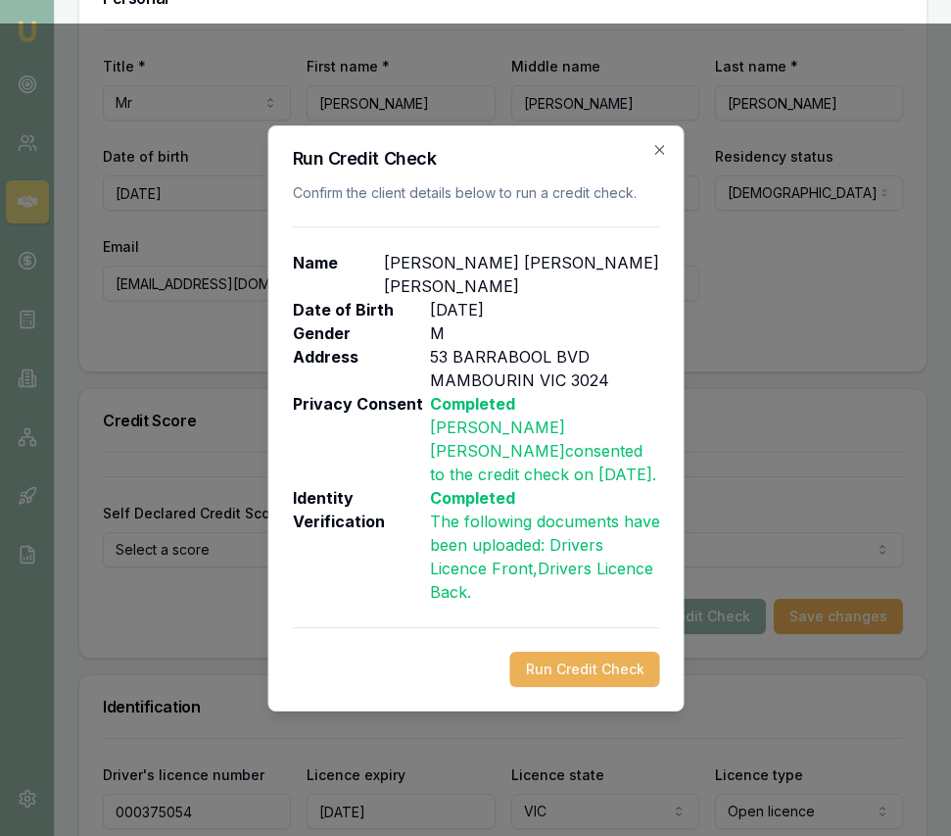
click at [584, 651] on button "Run Credit Check" at bounding box center [584, 668] width 150 height 35
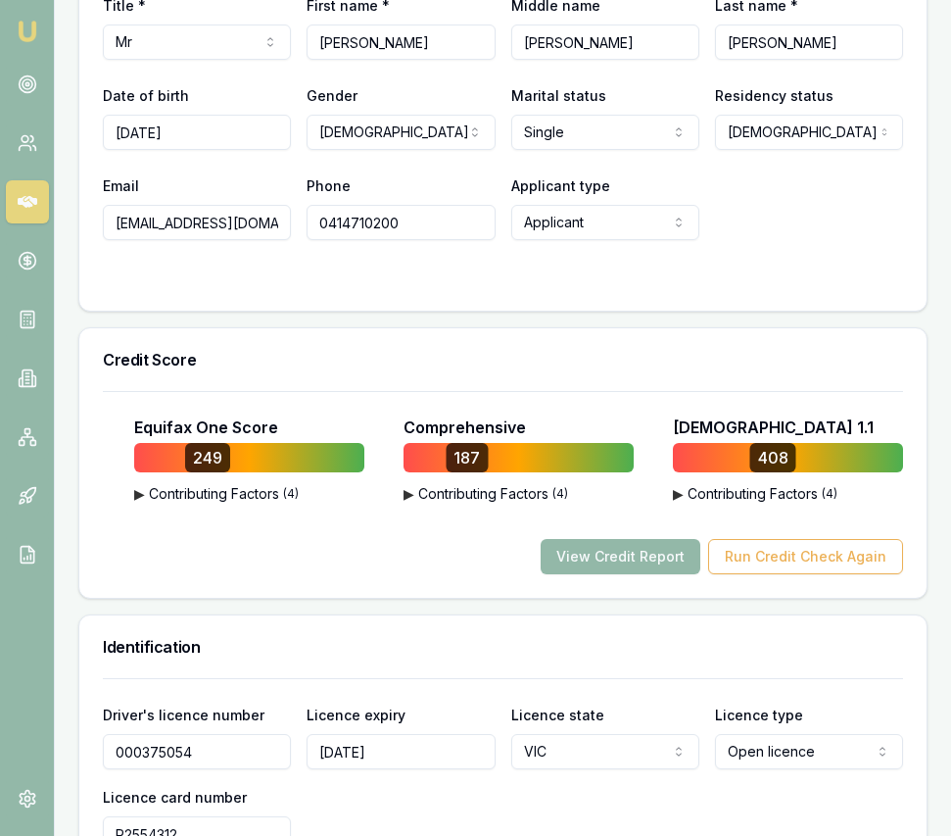
scroll to position [1044, 0]
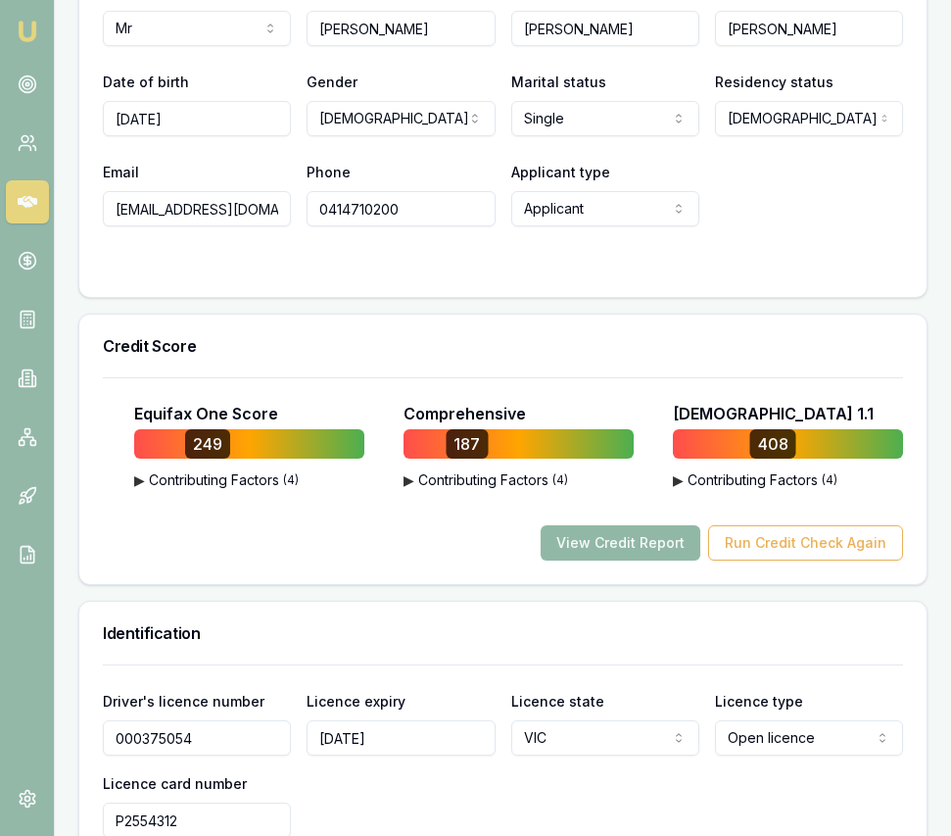
click at [616, 560] on button "View Credit Report" at bounding box center [621, 542] width 160 height 35
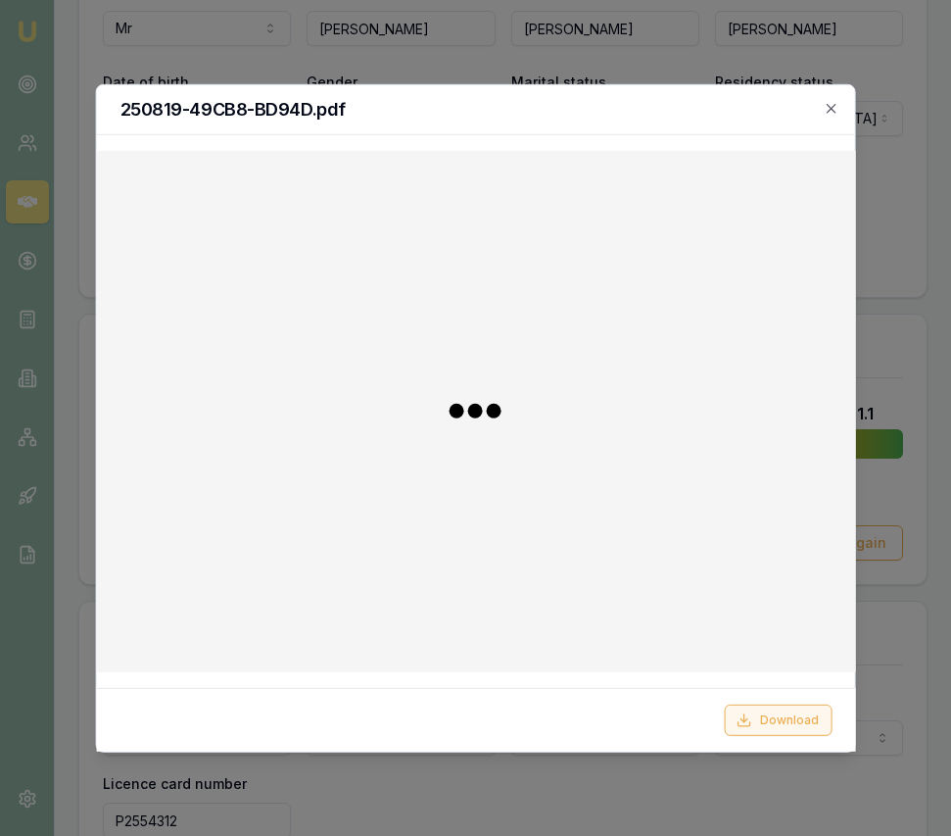
click at [775, 717] on button "Download" at bounding box center [778, 719] width 108 height 31
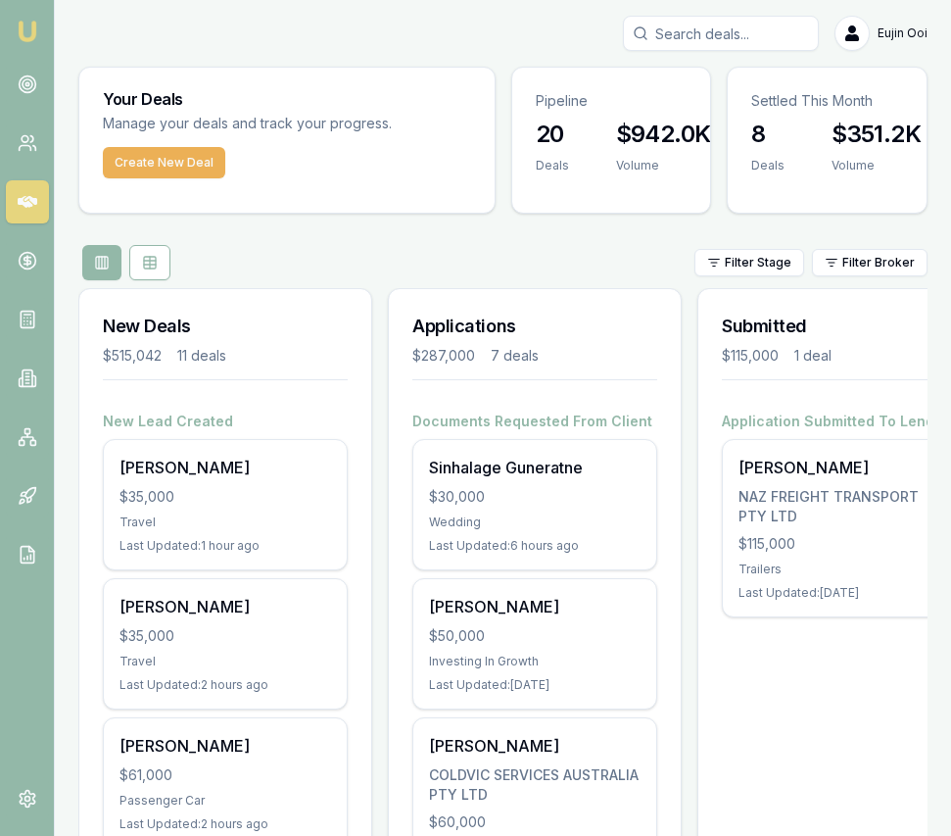
click at [666, 41] on input "Search deals" at bounding box center [721, 33] width 196 height 35
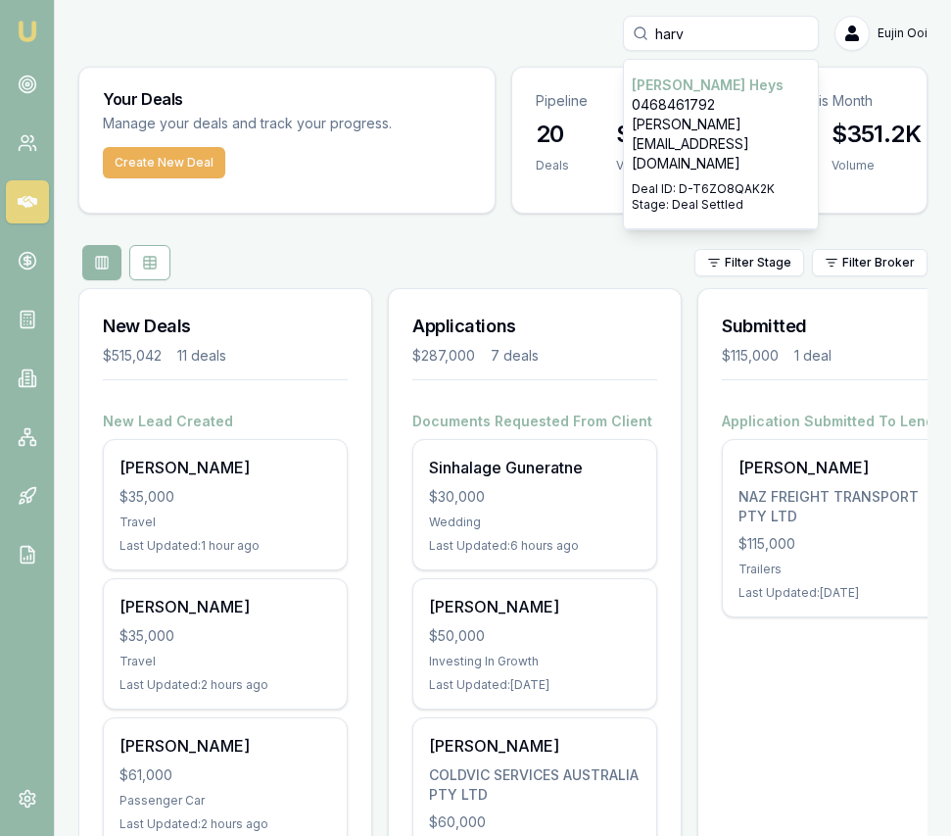
type input "harv"
click at [668, 110] on p "0468461792" at bounding box center [721, 105] width 178 height 20
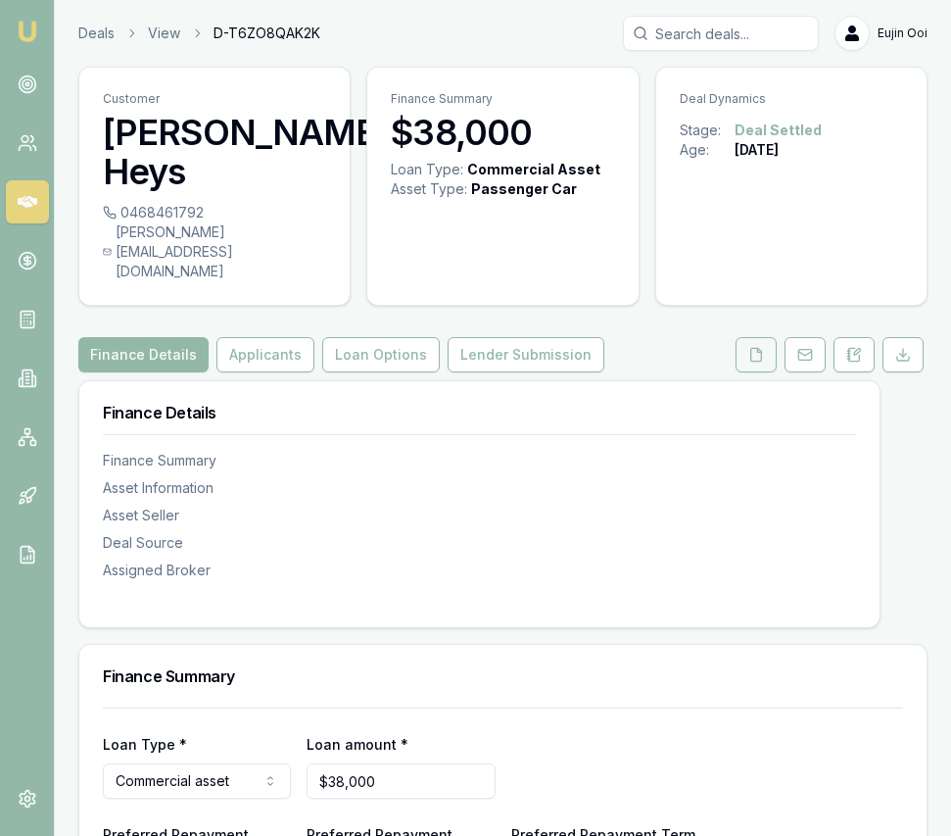
click at [757, 337] on button at bounding box center [756, 354] width 41 height 35
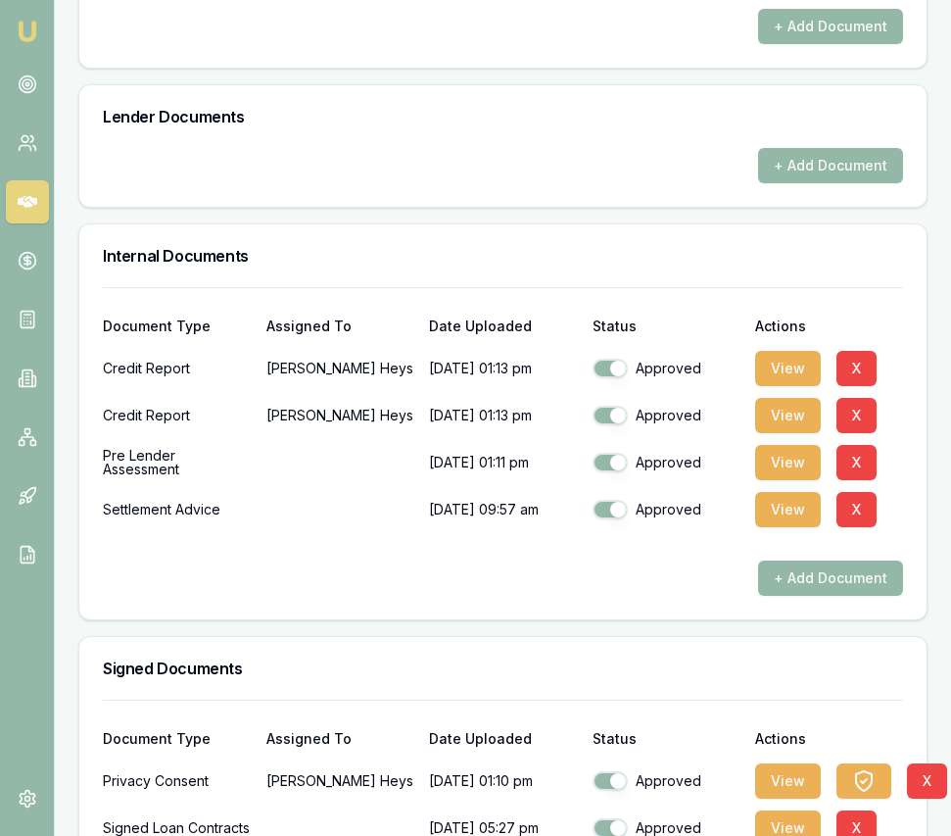
scroll to position [1465, 0]
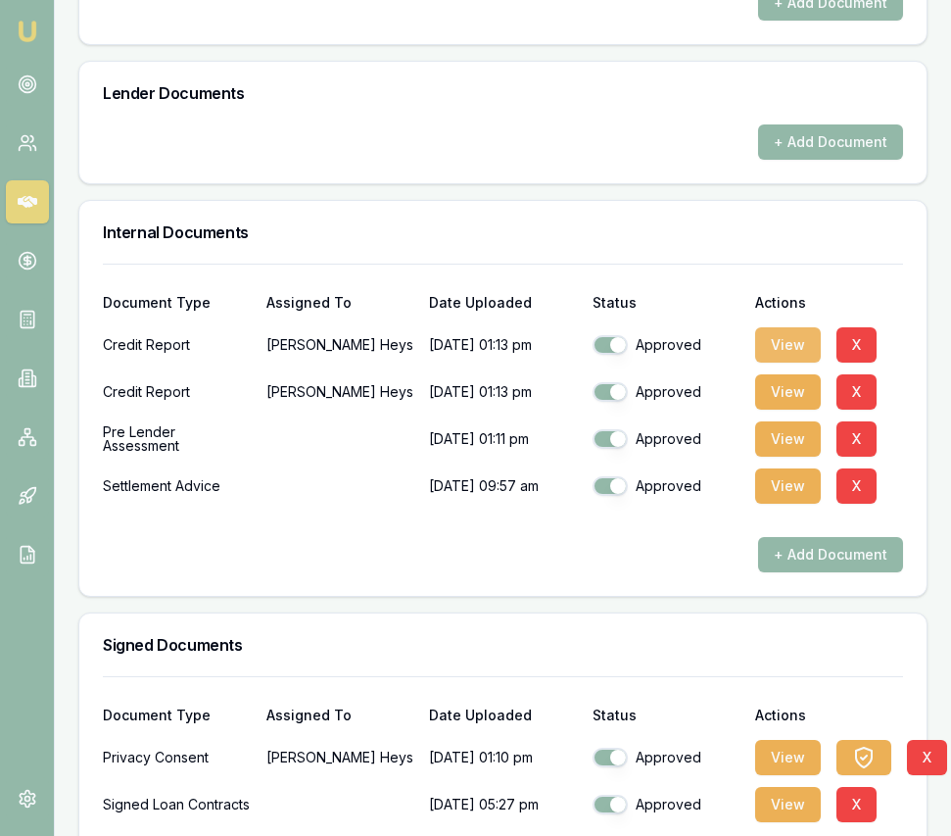
click at [772, 327] on button "View" at bounding box center [788, 344] width 66 height 35
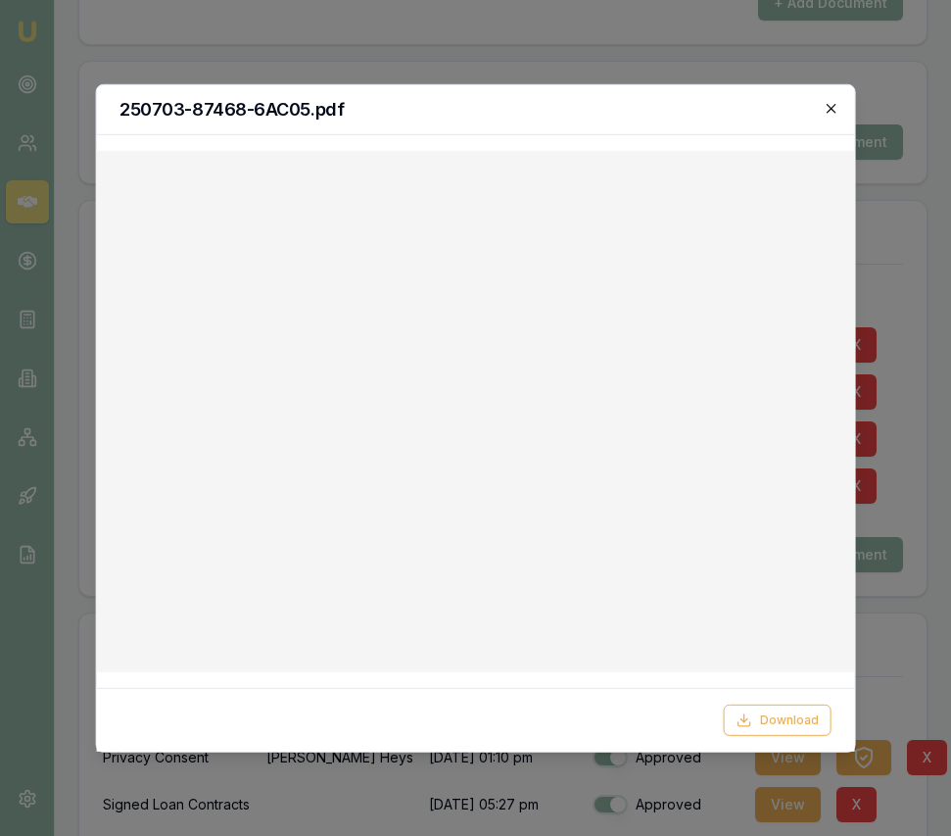
click at [834, 113] on icon "button" at bounding box center [832, 108] width 16 height 16
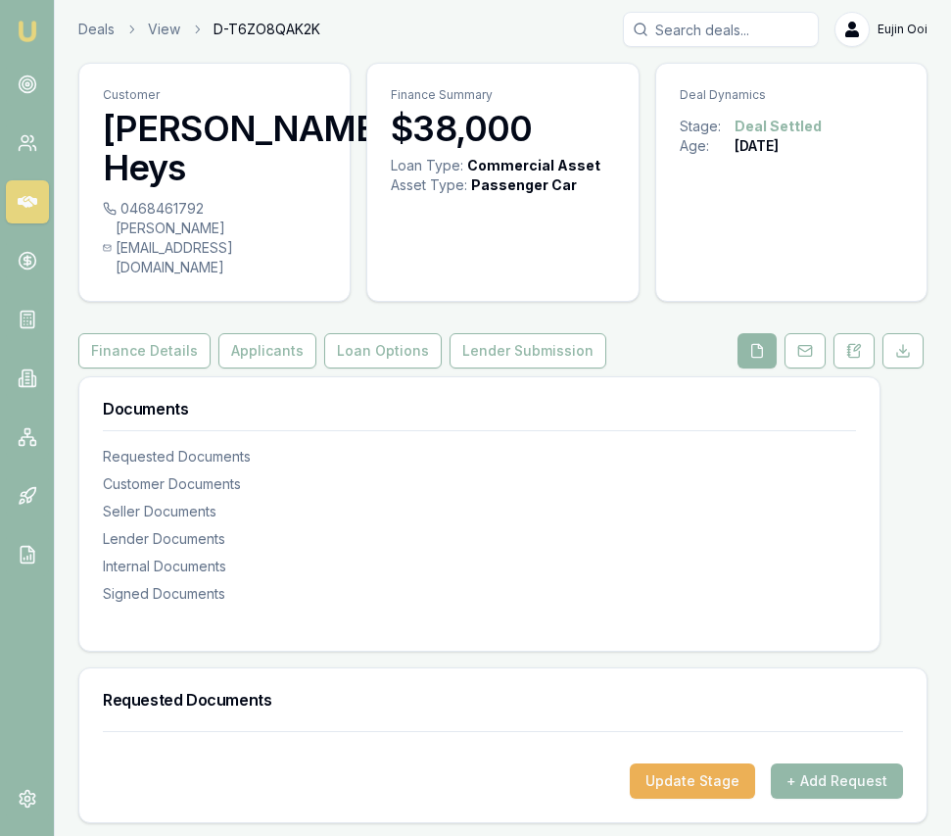
scroll to position [0, 0]
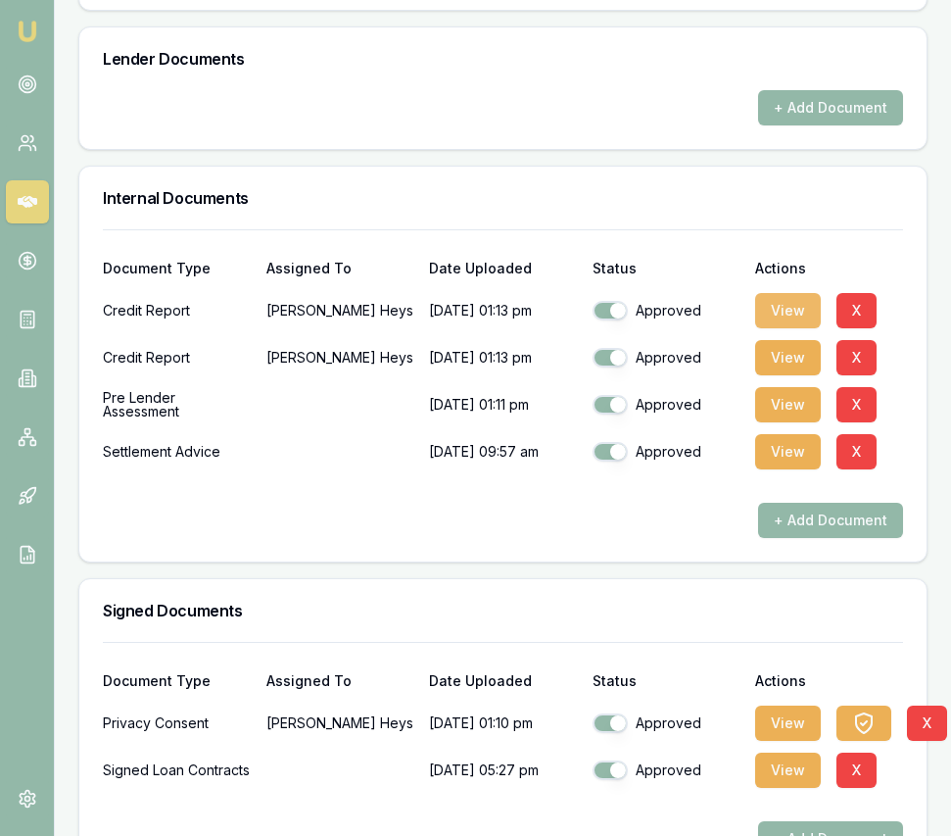
scroll to position [1507, 0]
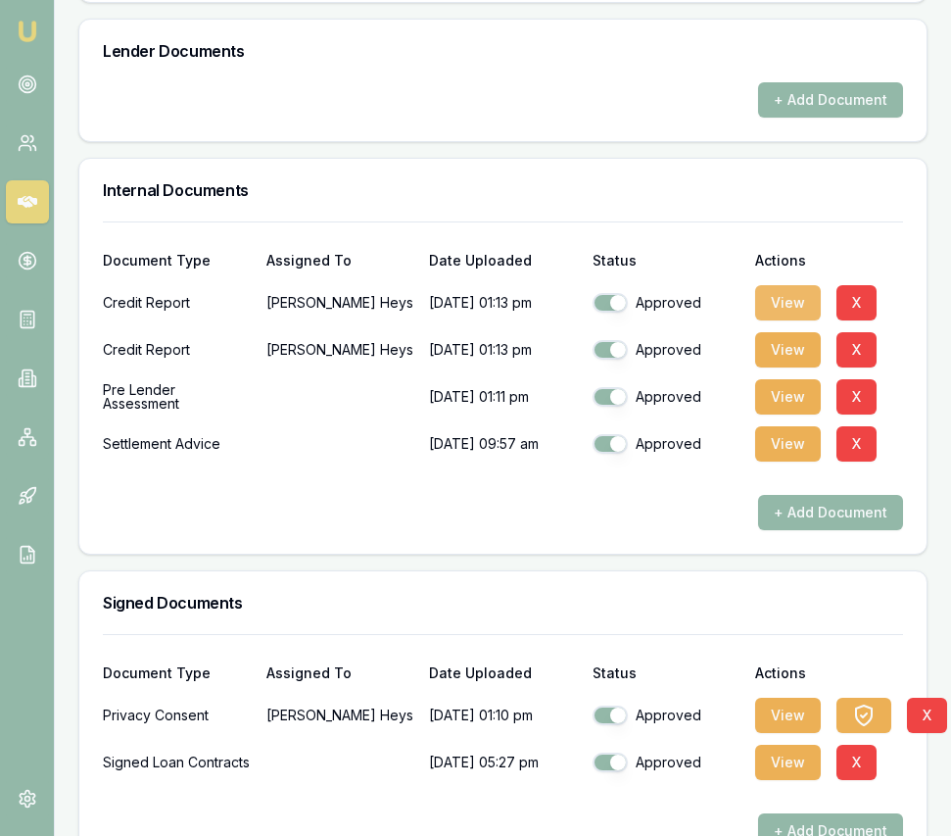
click at [791, 285] on button "View" at bounding box center [788, 302] width 66 height 35
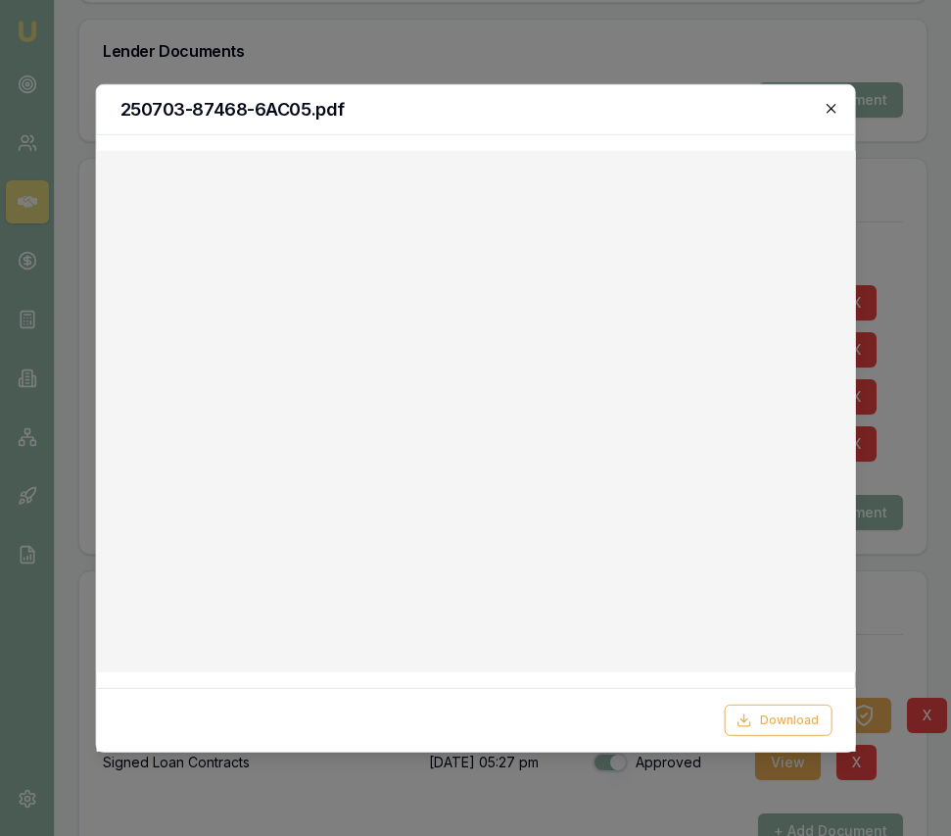
click at [825, 109] on icon "button" at bounding box center [832, 108] width 16 height 16
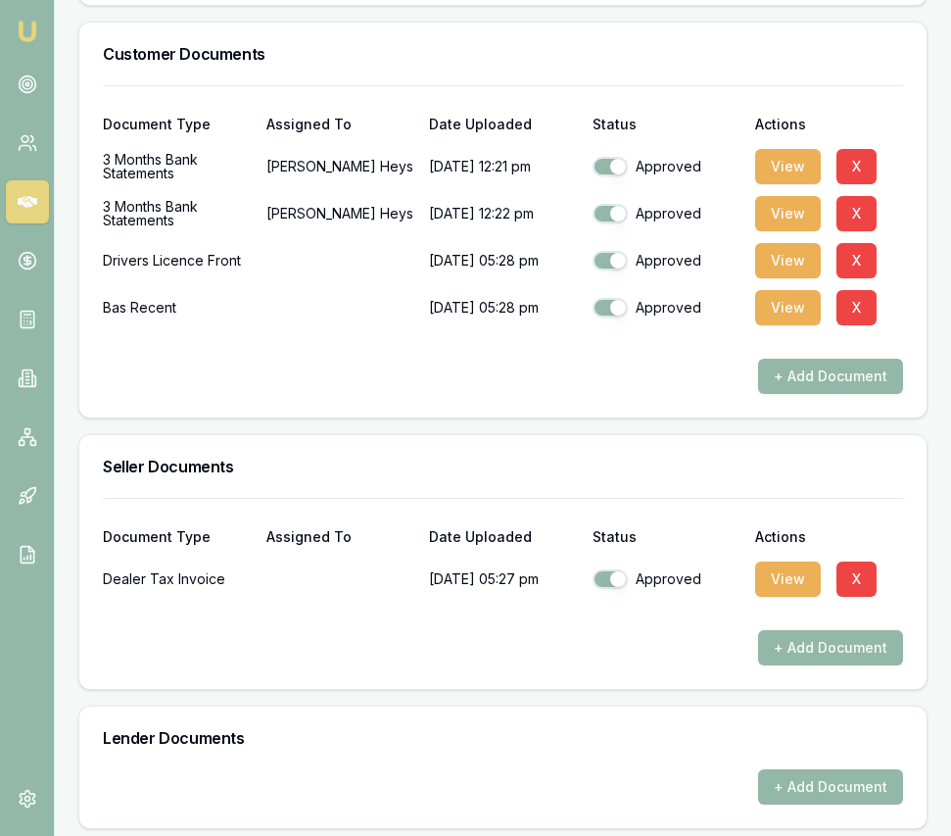
scroll to position [0, 0]
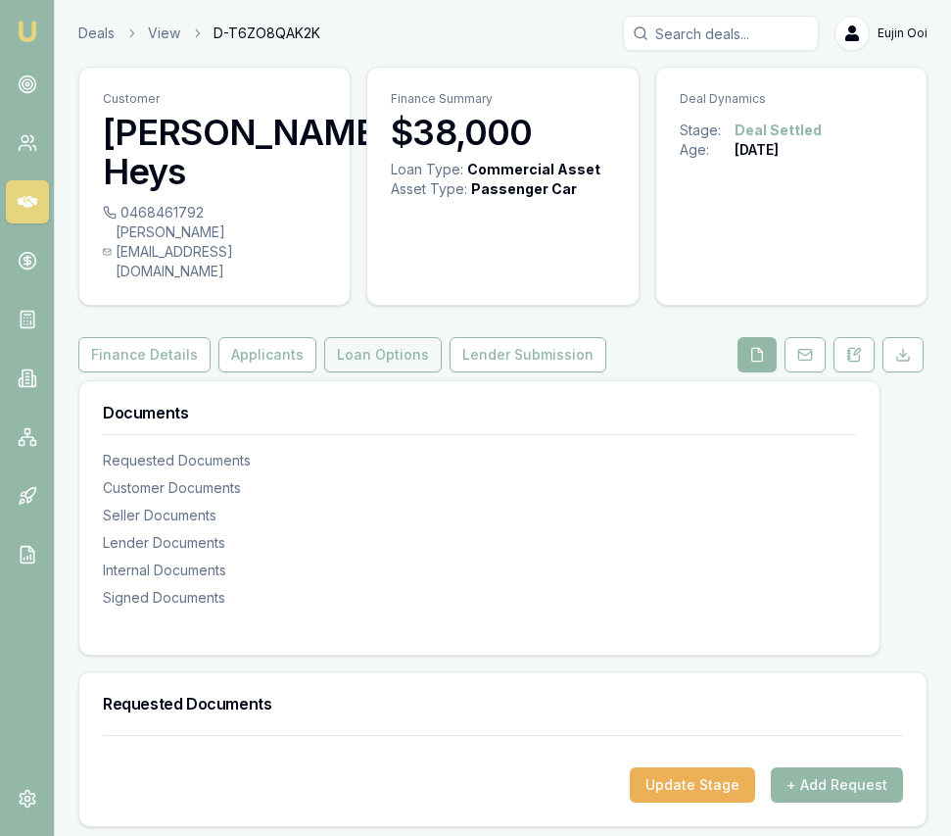
click at [374, 337] on button "Loan Options" at bounding box center [383, 354] width 118 height 35
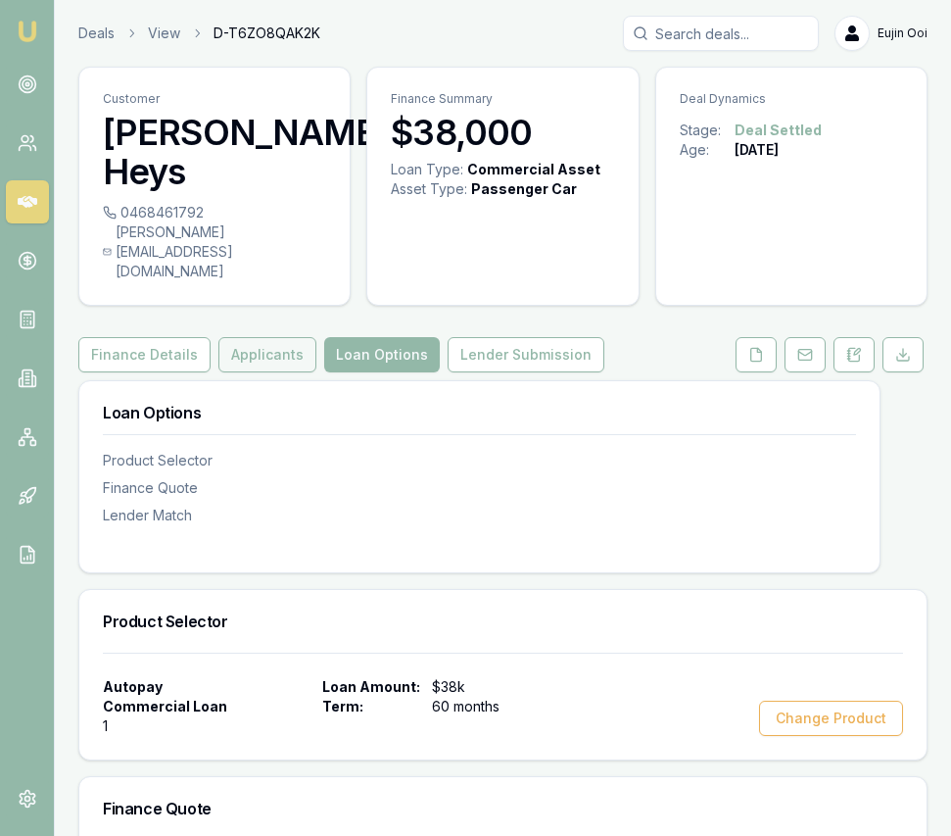
click at [263, 337] on button "Applicants" at bounding box center [267, 354] width 98 height 35
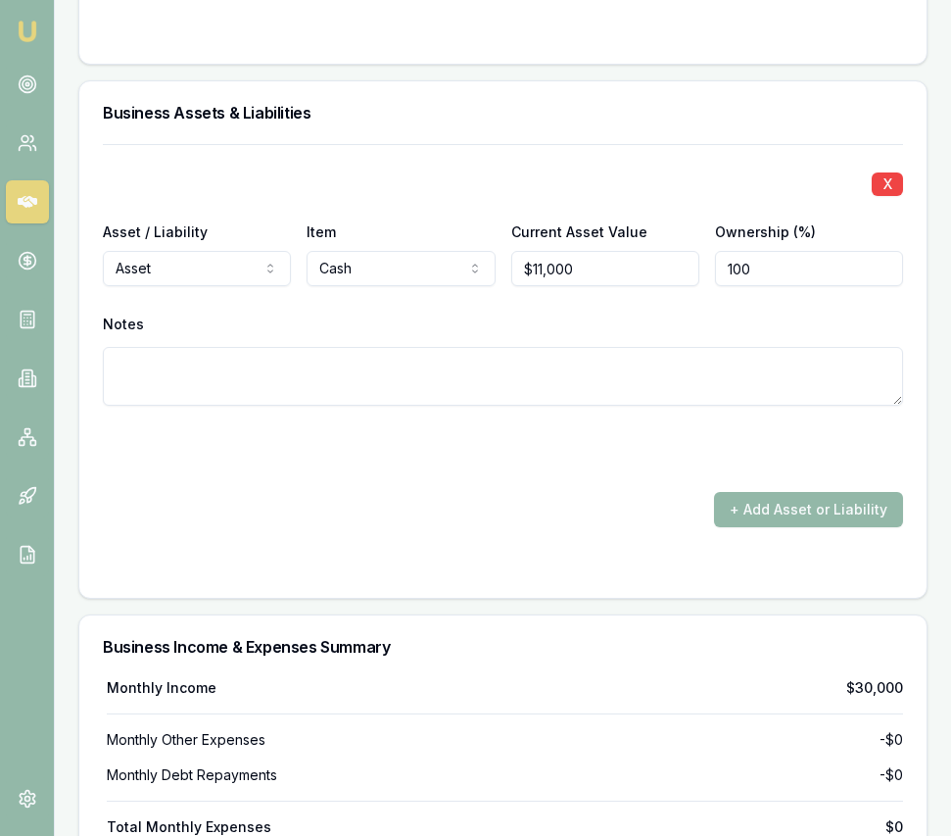
scroll to position [4895, 0]
